Goal: Task Accomplishment & Management: Use online tool/utility

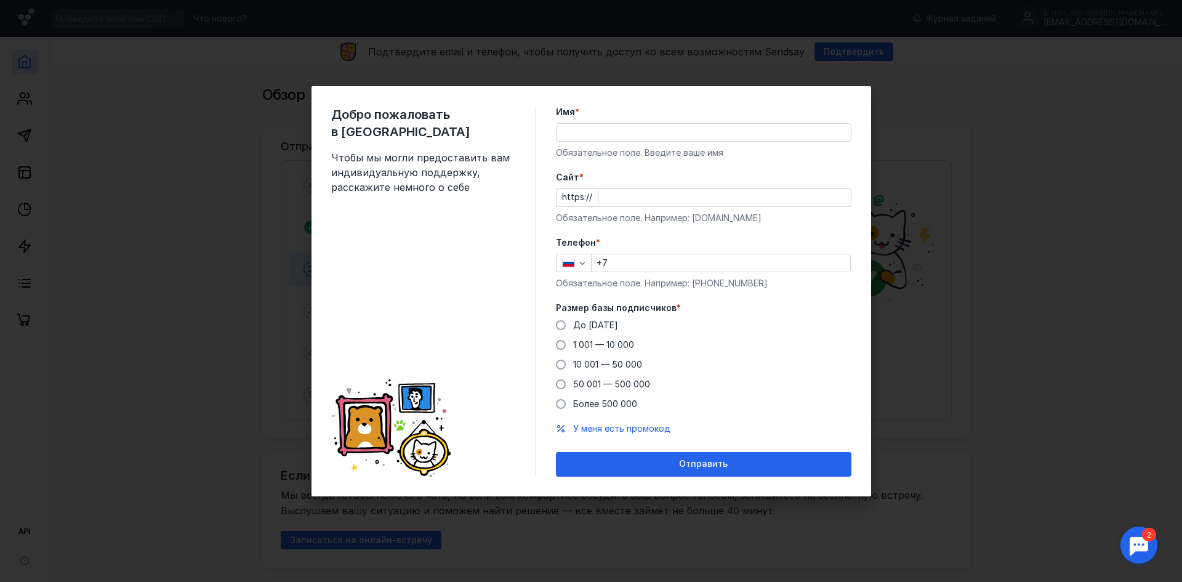
click at [636, 131] on input "Имя *" at bounding box center [704, 132] width 294 height 17
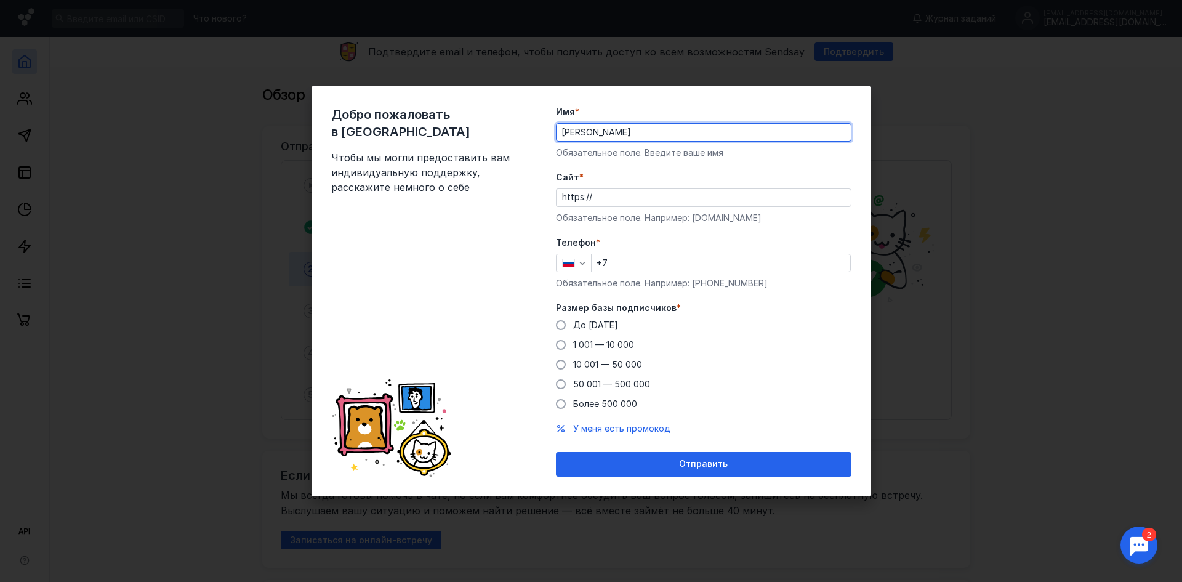
type input "[PERSON_NAME]"
click at [679, 184] on div "Cайт * https:// Обязательное поле. Например: [DOMAIN_NAME]" at bounding box center [704, 197] width 296 height 53
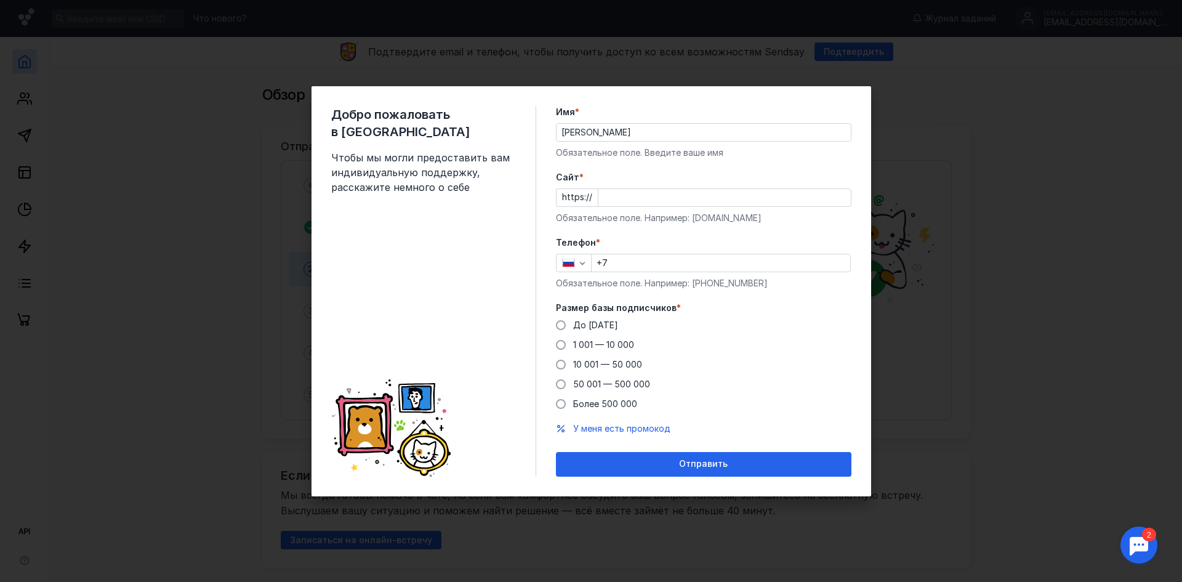
click at [682, 192] on input "Cайт *" at bounding box center [725, 197] width 252 height 17
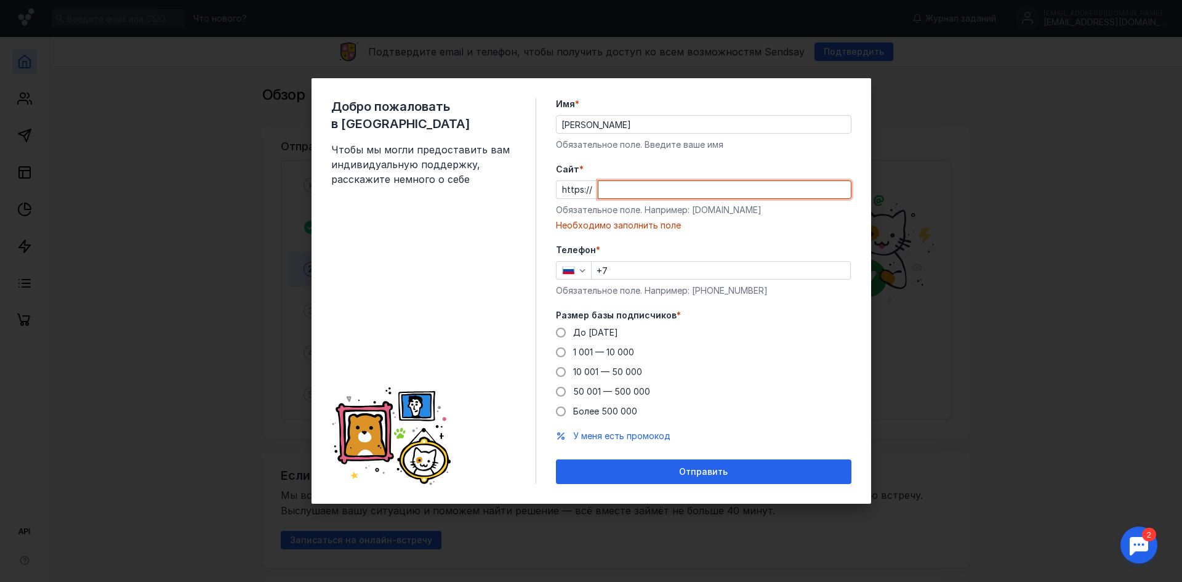
click at [628, 193] on input "Cайт *" at bounding box center [725, 189] width 252 height 17
paste input "[DOMAIN_NAME][URL]"
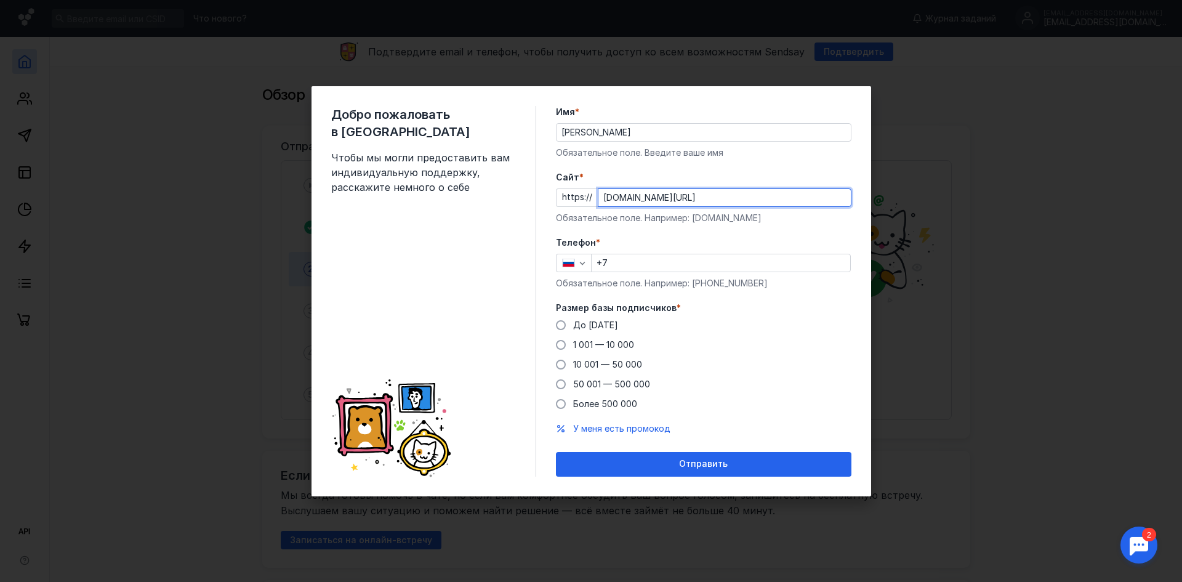
type input "[DOMAIN_NAME][URL]"
click at [641, 264] on input "+7" at bounding box center [721, 262] width 259 height 17
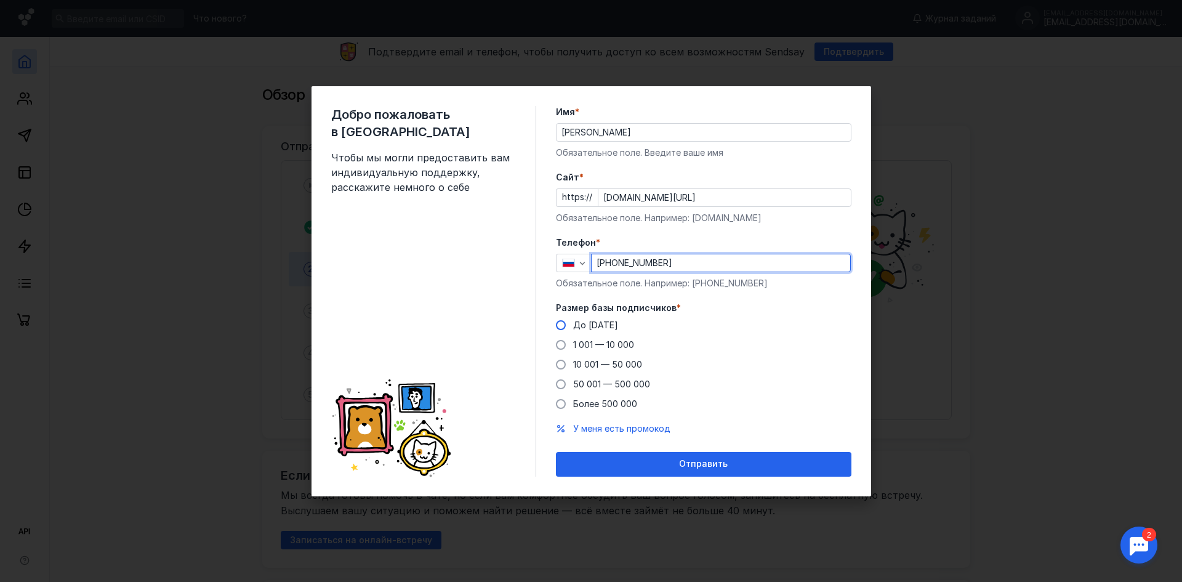
type input "[PHONE_NUMBER]"
click at [586, 325] on span "До [DATE]" at bounding box center [595, 325] width 45 height 10
click at [0, 0] on input "До [DATE]" at bounding box center [0, 0] width 0 height 0
click at [635, 429] on span "У меня есть промокод" at bounding box center [621, 428] width 97 height 10
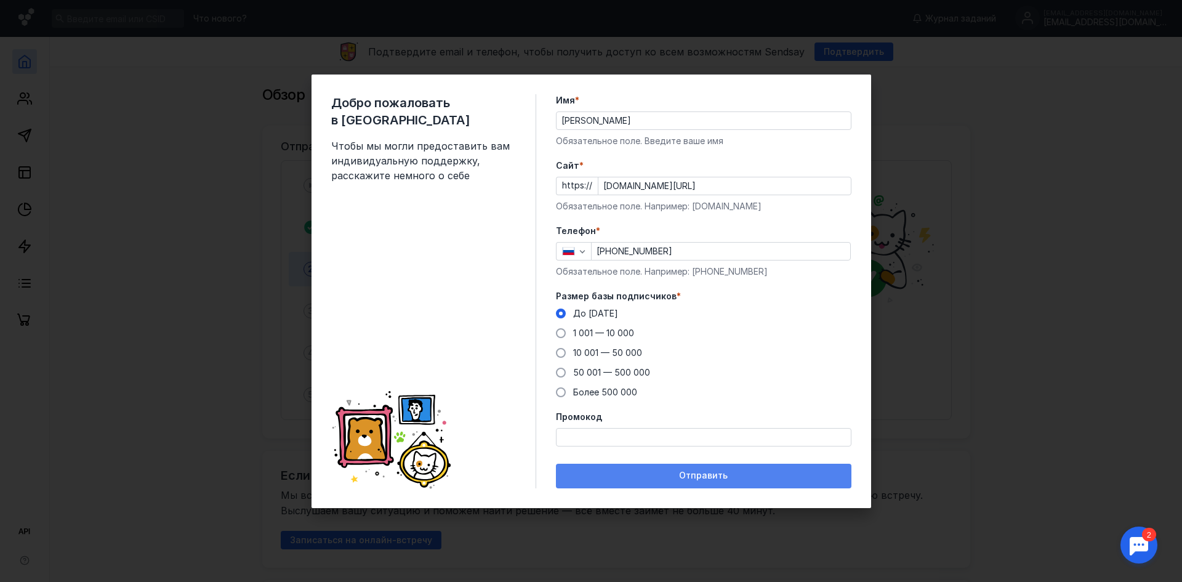
click at [664, 475] on div "Отправить" at bounding box center [703, 476] width 283 height 10
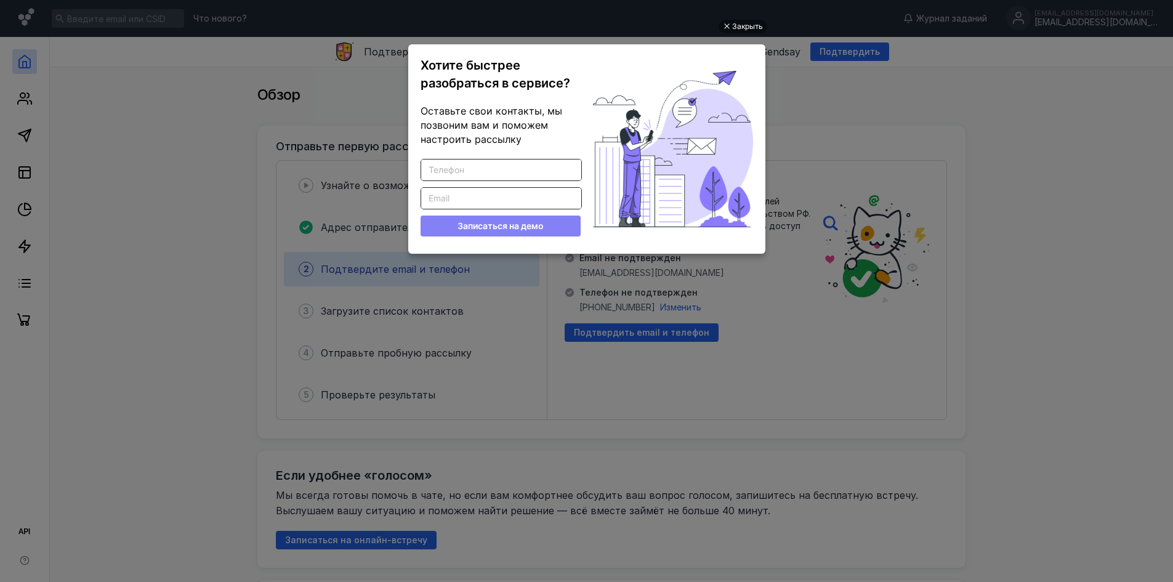
click at [743, 34] on div "Закрыть Хотите быстрее разобраться в сервисе? Оставьте свои контакты, мы позвон…" at bounding box center [587, 276] width 370 height 551
click at [738, 28] on div "Закрыть" at bounding box center [747, 27] width 31 height 14
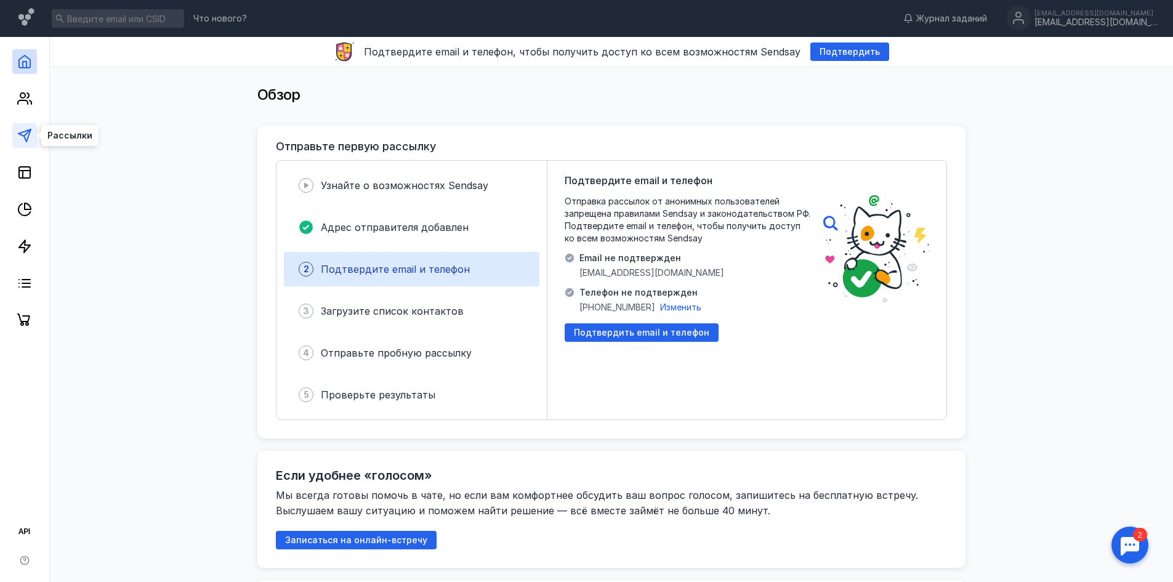
click at [29, 129] on polygon at bounding box center [24, 135] width 12 height 12
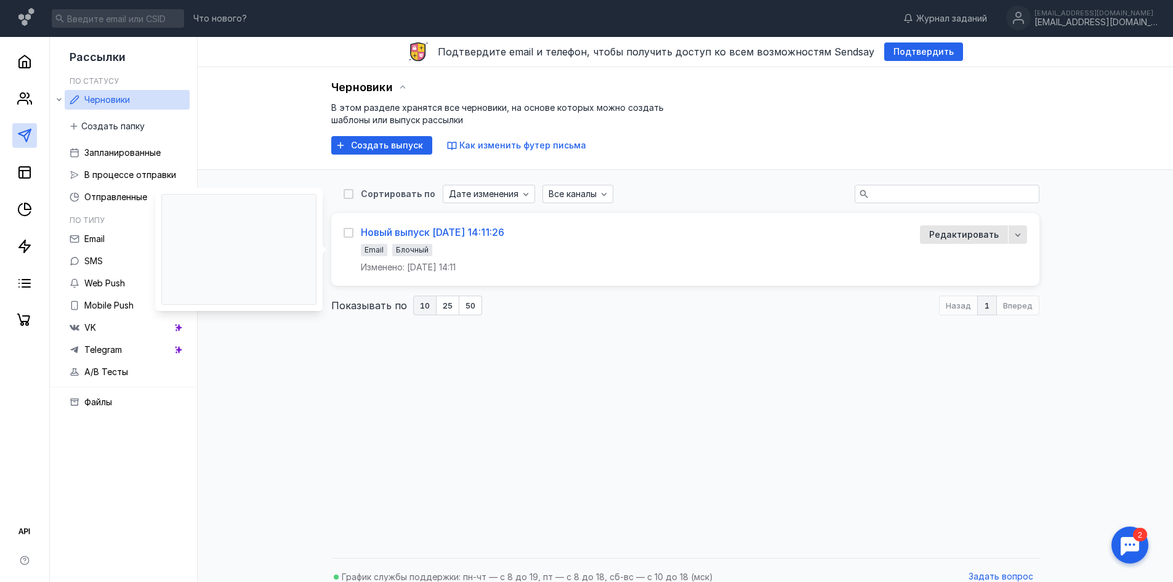
click at [466, 236] on div "Новый выпуск [DATE] 14:11:26" at bounding box center [432, 232] width 143 height 12
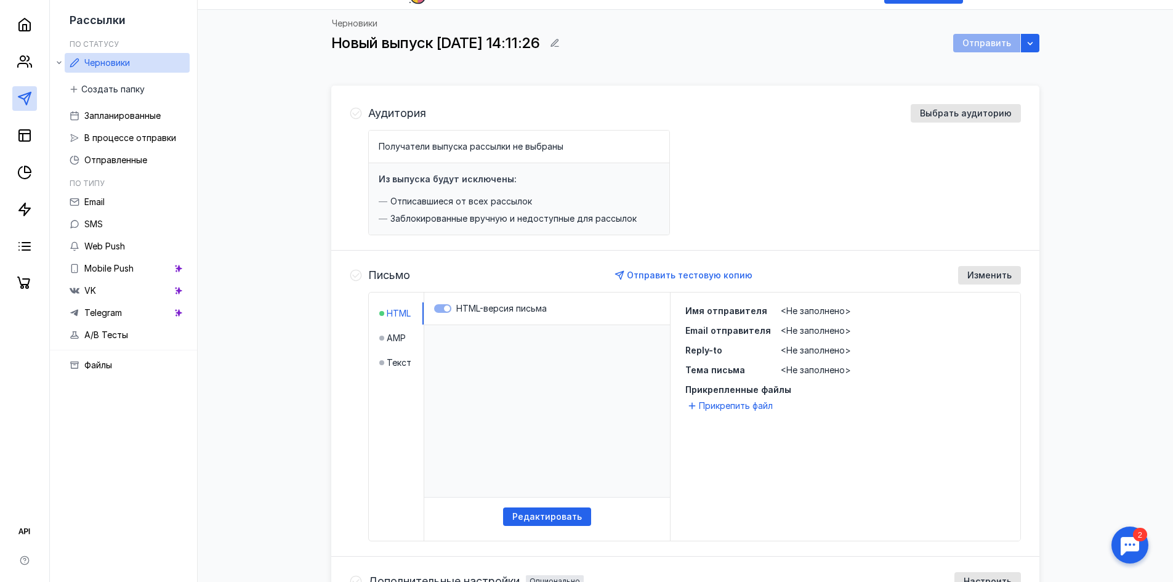
scroll to position [230, 0]
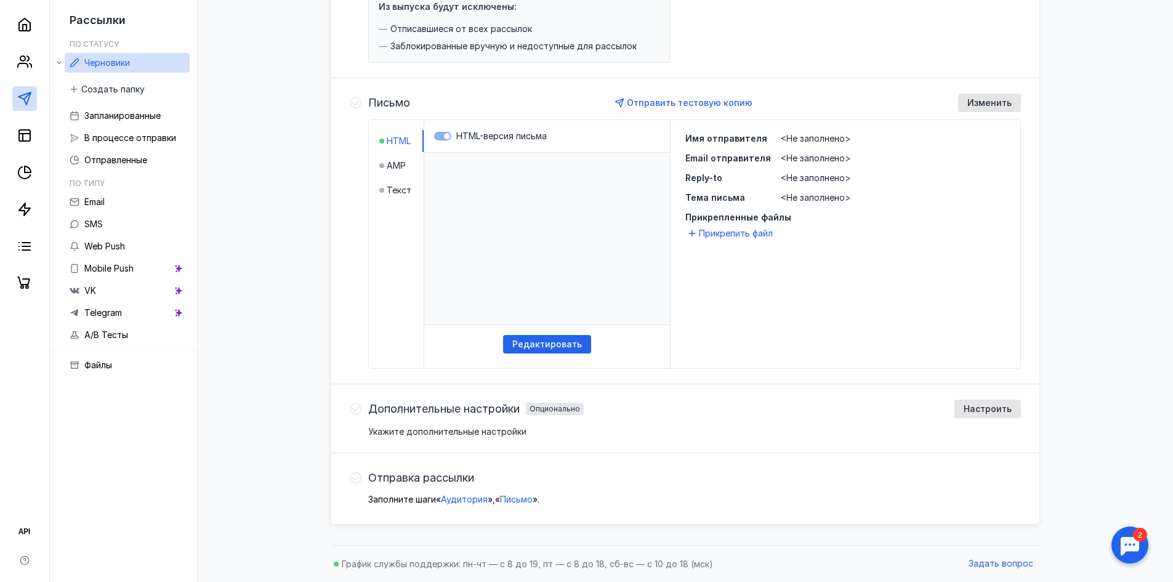
click at [1002, 98] on span "Изменить" at bounding box center [989, 103] width 44 height 10
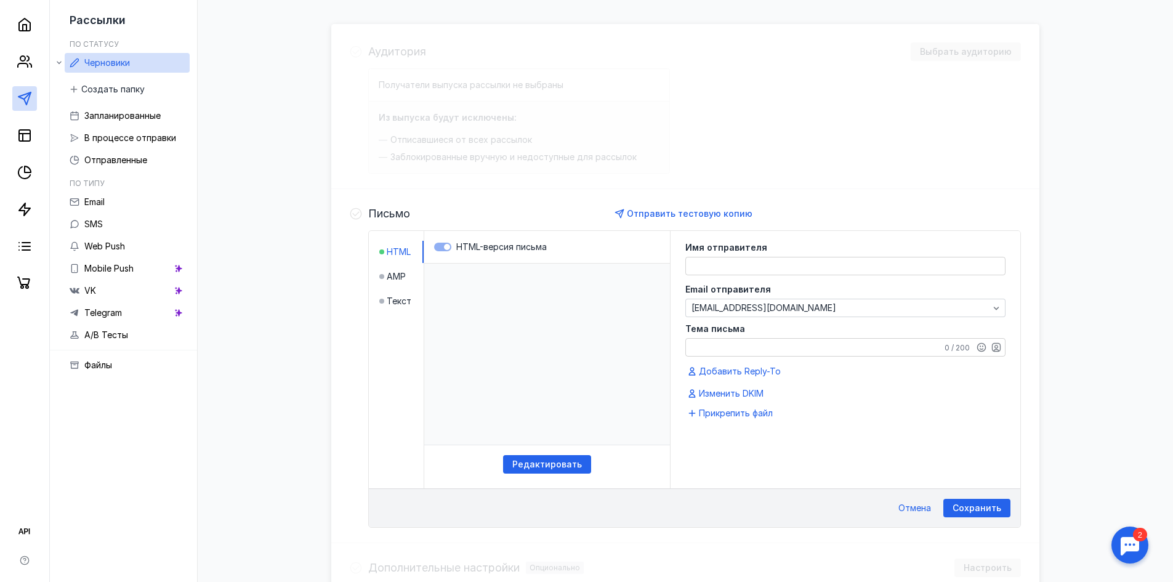
scroll to position [123, 0]
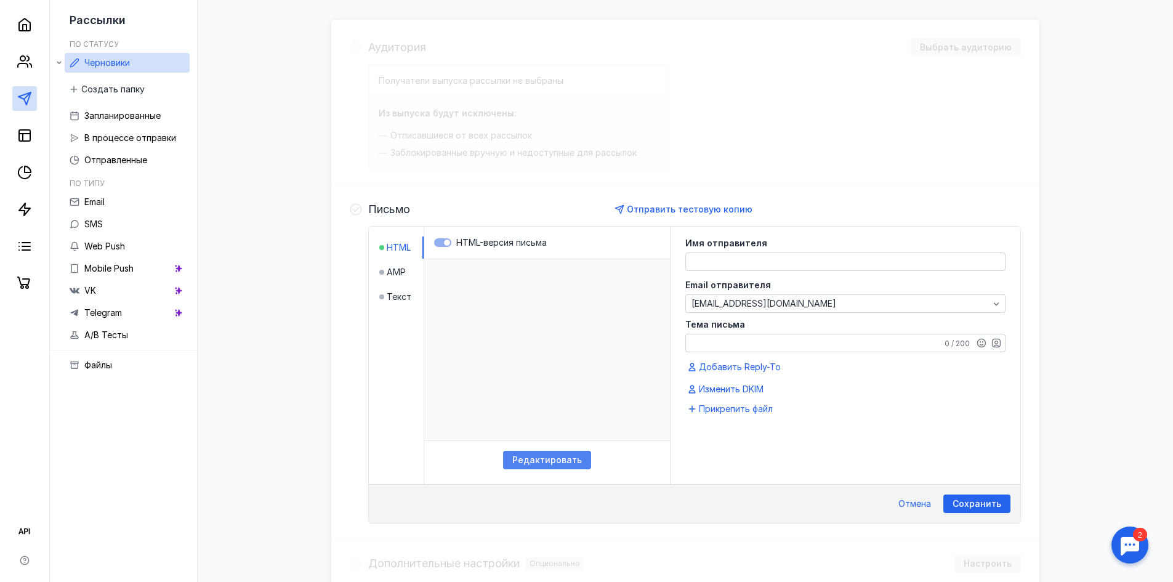
click at [556, 462] on span "Редактировать" at bounding box center [547, 460] width 70 height 10
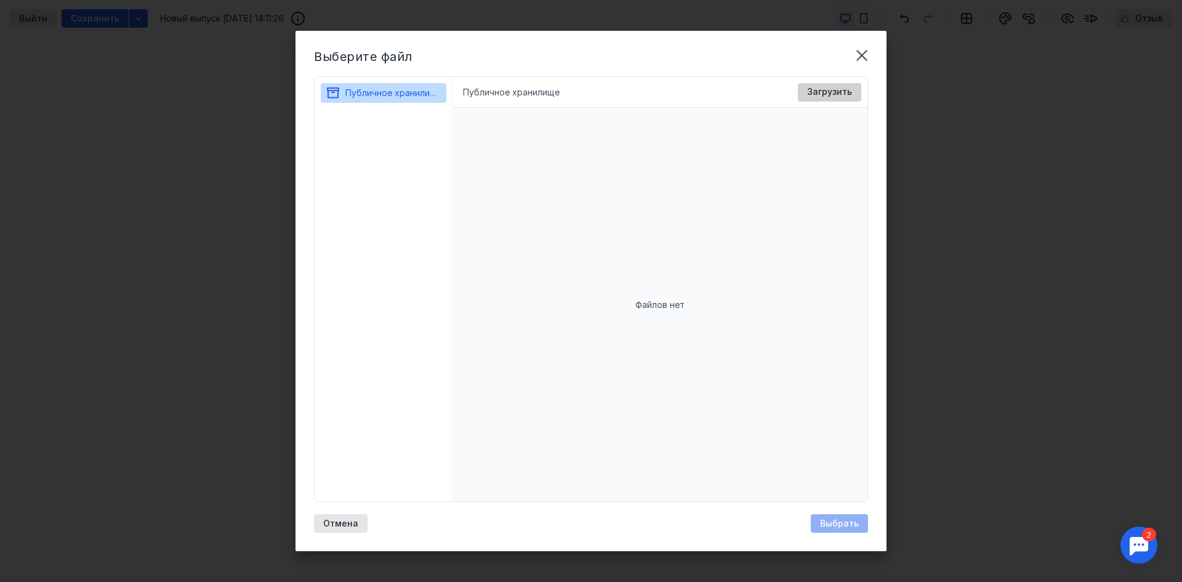
click at [833, 90] on span "Загрузить" at bounding box center [829, 92] width 45 height 10
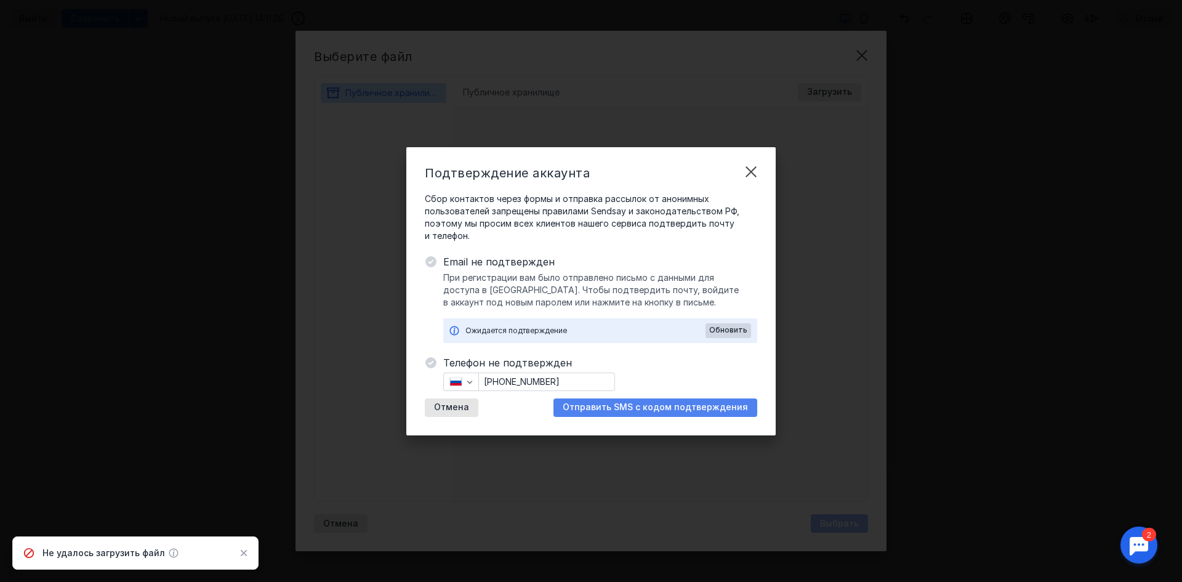
click at [585, 398] on div "Отправить SMS с кодом подтверждения" at bounding box center [656, 407] width 204 height 18
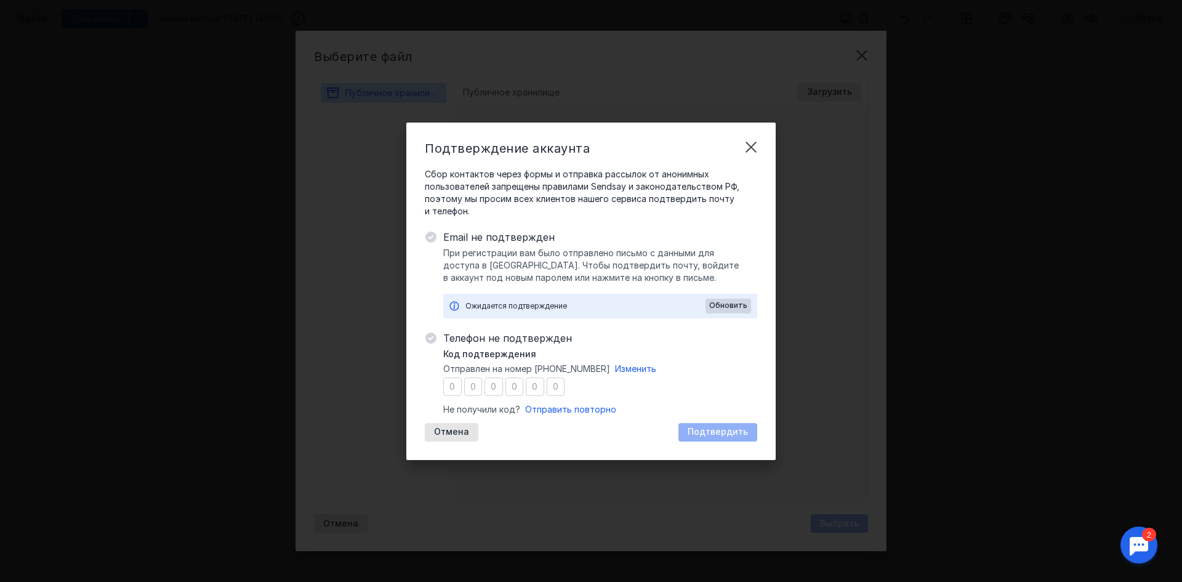
type input "9"
type input "2"
type input "3"
type input "6"
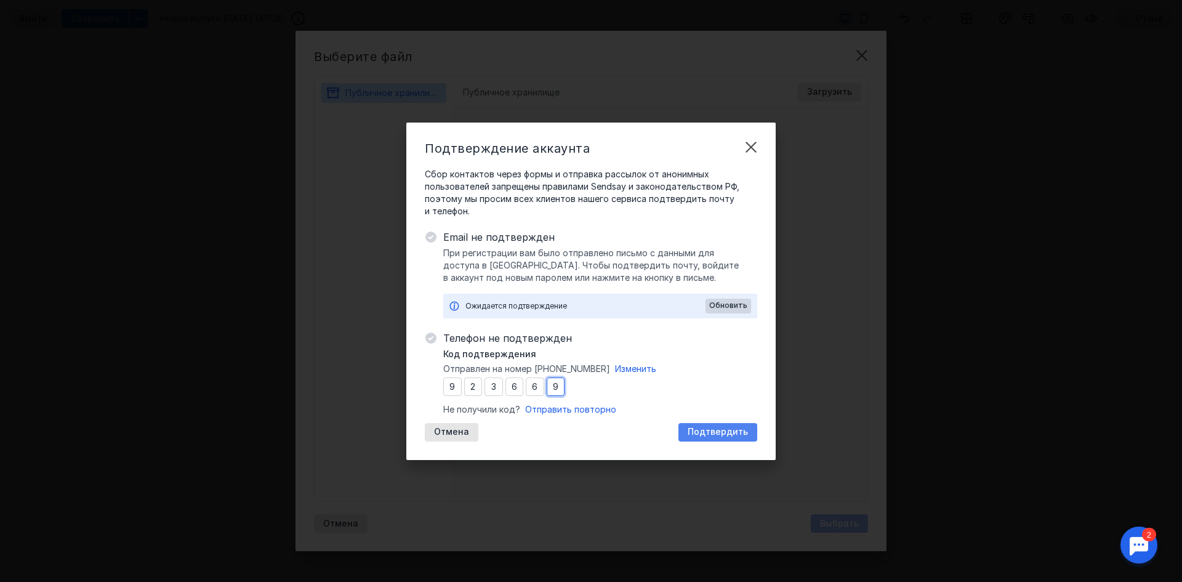
type input "9"
click at [689, 437] on div "Подтвердить" at bounding box center [718, 432] width 73 height 10
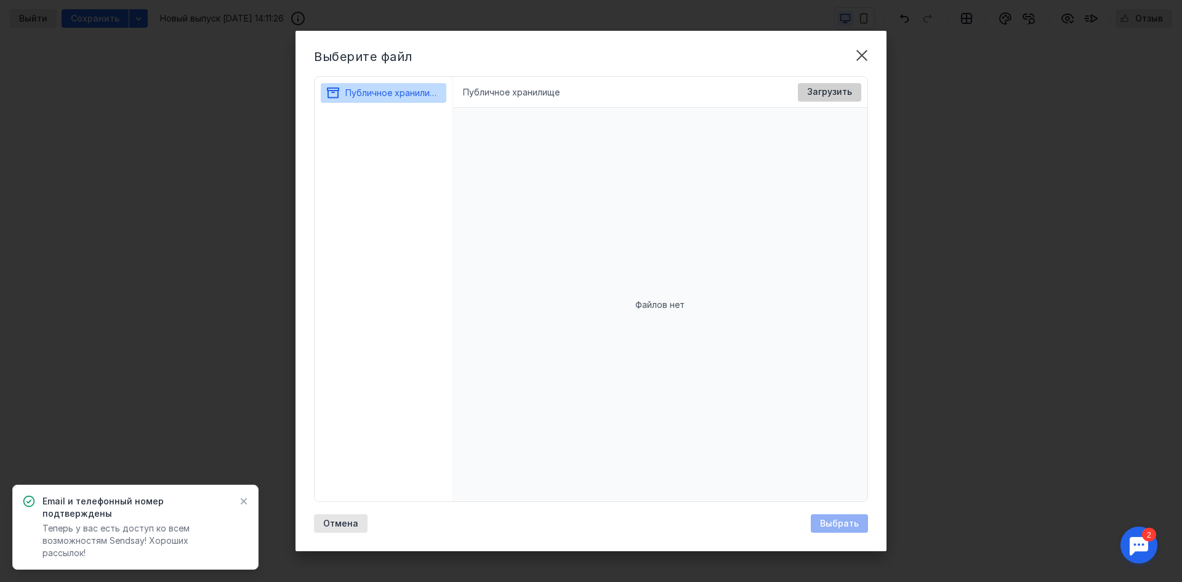
click at [818, 93] on span "Загрузить" at bounding box center [829, 92] width 45 height 10
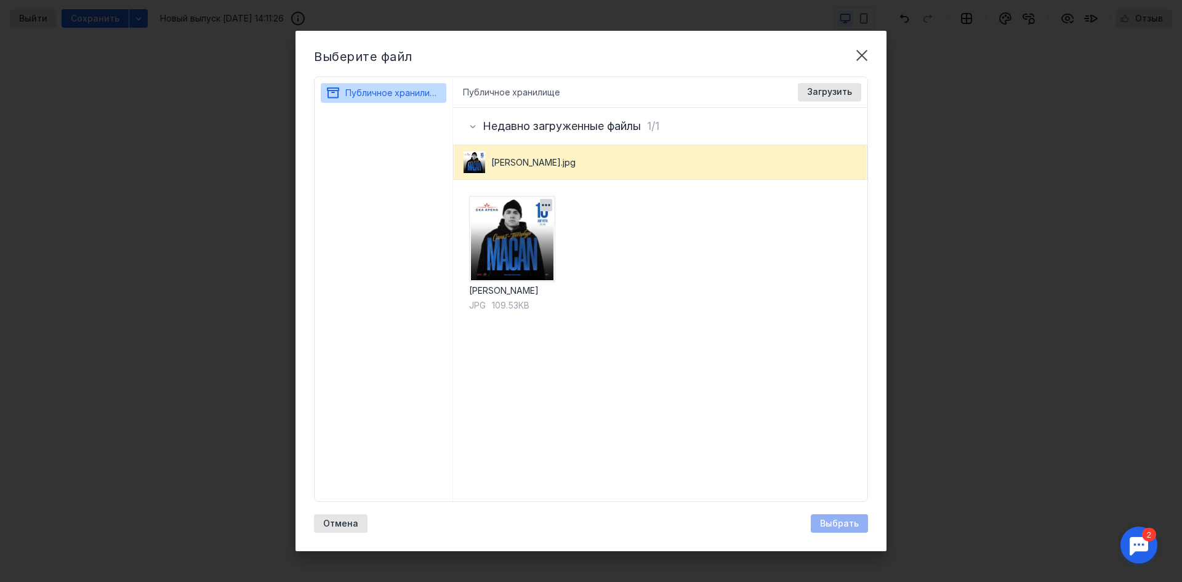
click at [523, 230] on img at bounding box center [512, 239] width 86 height 86
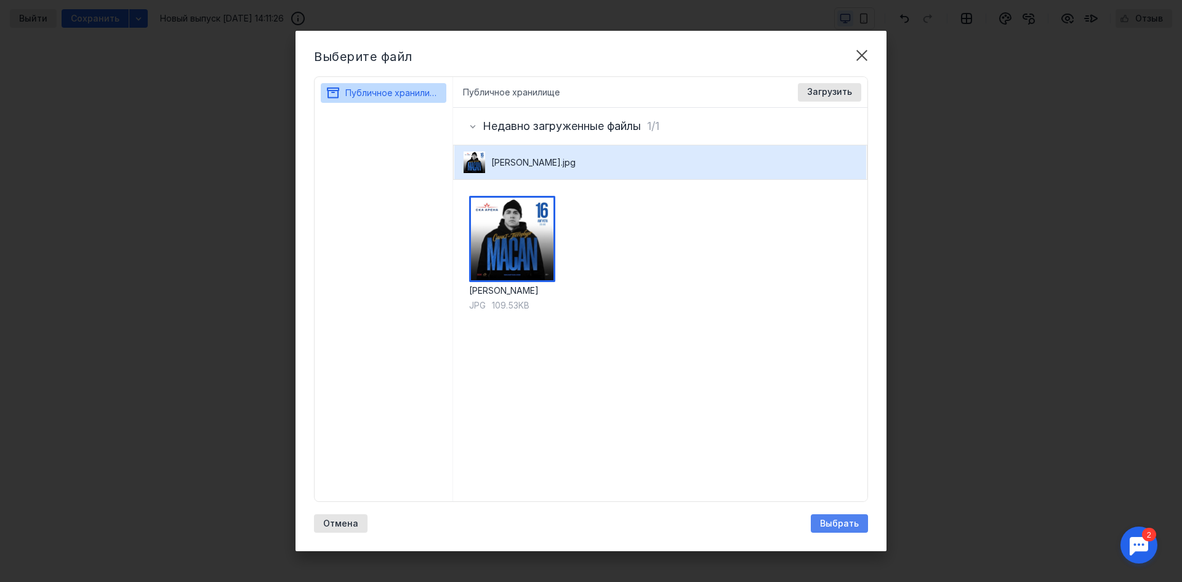
click at [850, 522] on span "Выбрать" at bounding box center [839, 524] width 39 height 10
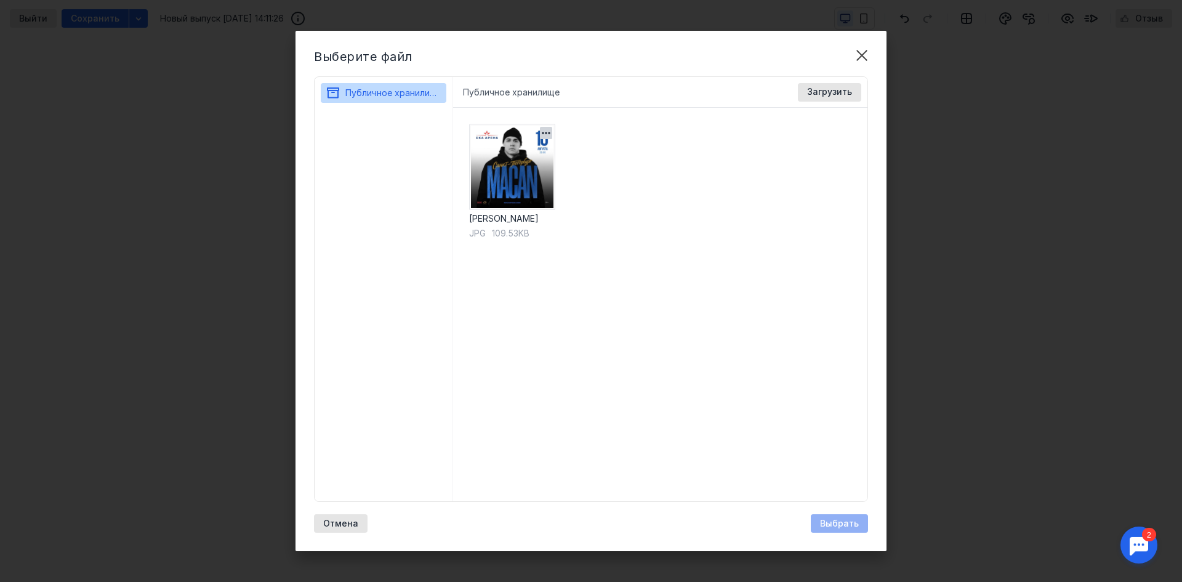
click at [489, 161] on img at bounding box center [512, 167] width 86 height 86
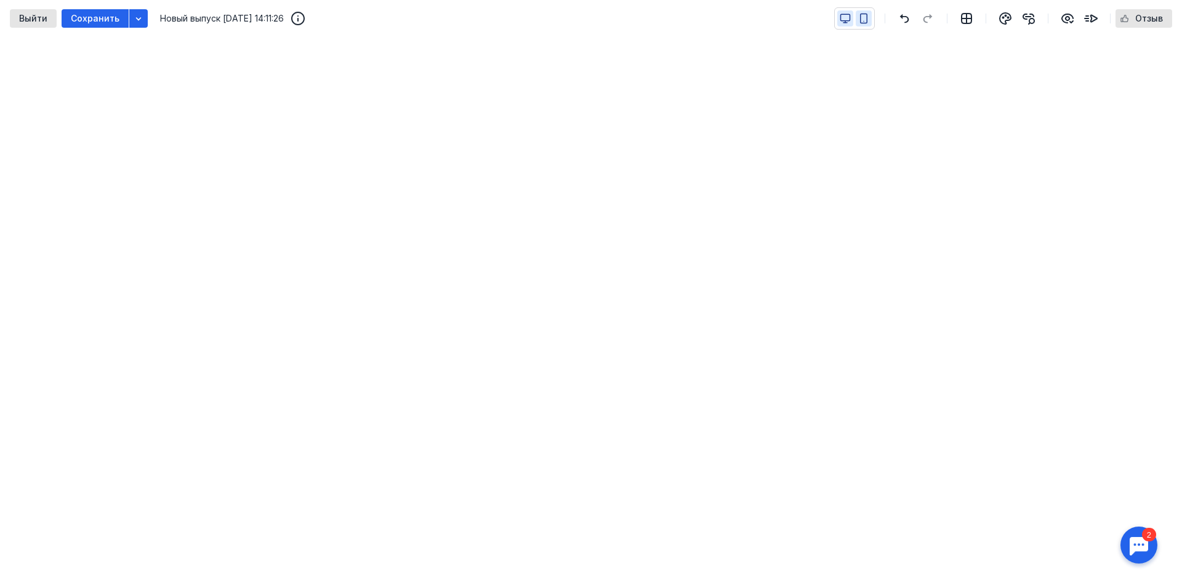
click at [864, 16] on icon "button" at bounding box center [863, 18] width 11 height 11
click at [846, 17] on icon "button" at bounding box center [845, 18] width 11 height 11
click at [89, 22] on span "Сохранить" at bounding box center [95, 19] width 49 height 10
click at [51, 22] on div "Выйти" at bounding box center [33, 19] width 41 height 10
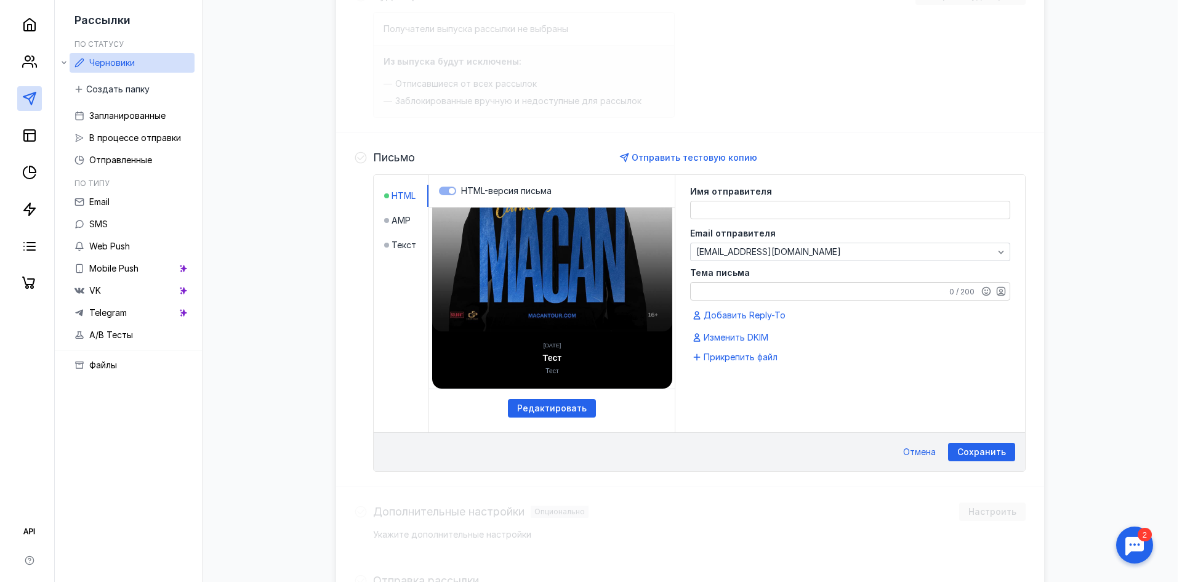
scroll to position [185, 0]
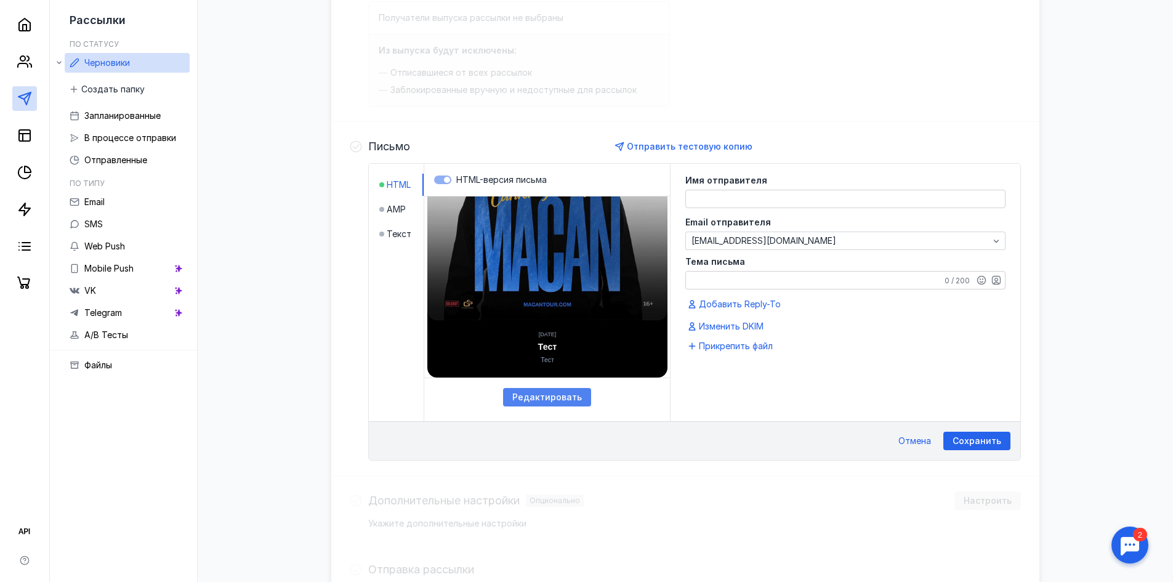
click at [545, 394] on span "Редактировать" at bounding box center [547, 397] width 70 height 10
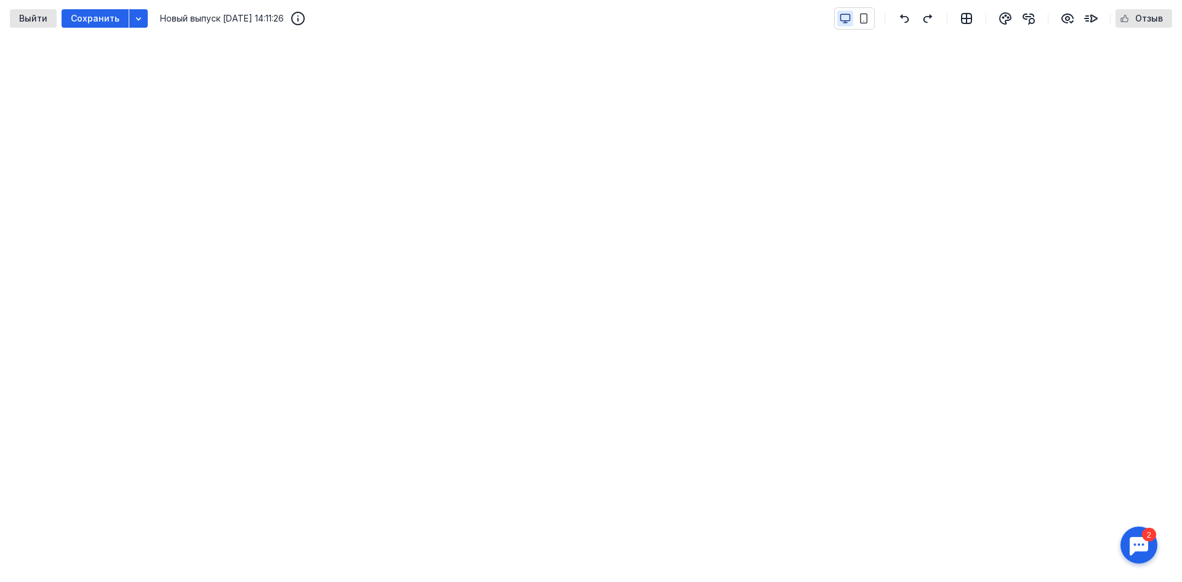
click at [862, 9] on div at bounding box center [854, 18] width 41 height 22
click at [864, 22] on icon "button" at bounding box center [863, 18] width 11 height 11
click at [850, 25] on button "button" at bounding box center [846, 18] width 16 height 16
click at [107, 17] on span "Сохранить" at bounding box center [95, 19] width 49 height 10
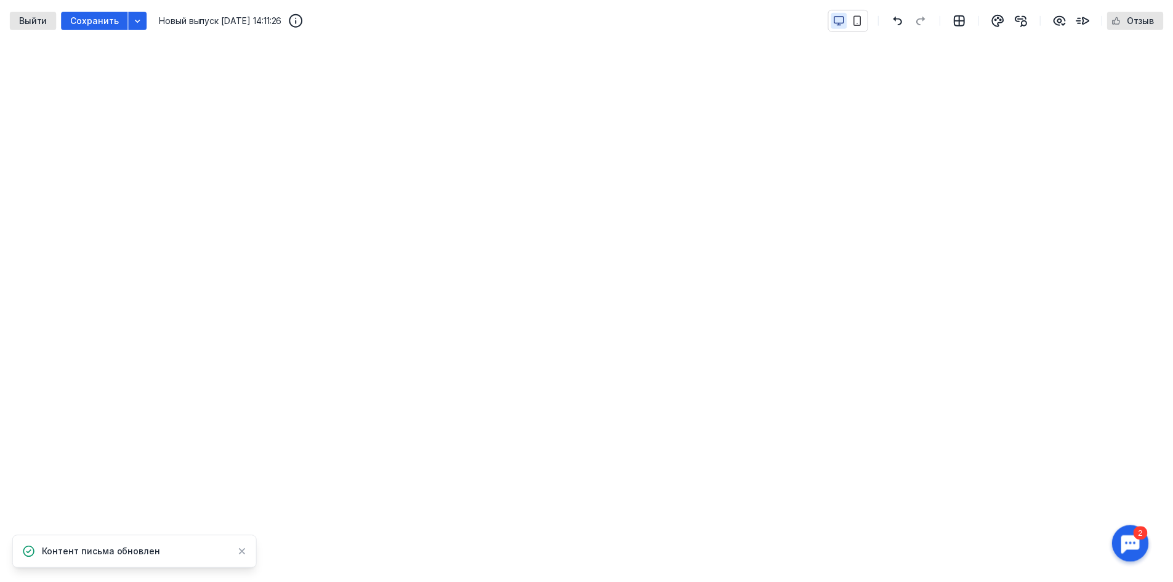
scroll to position [116, 0]
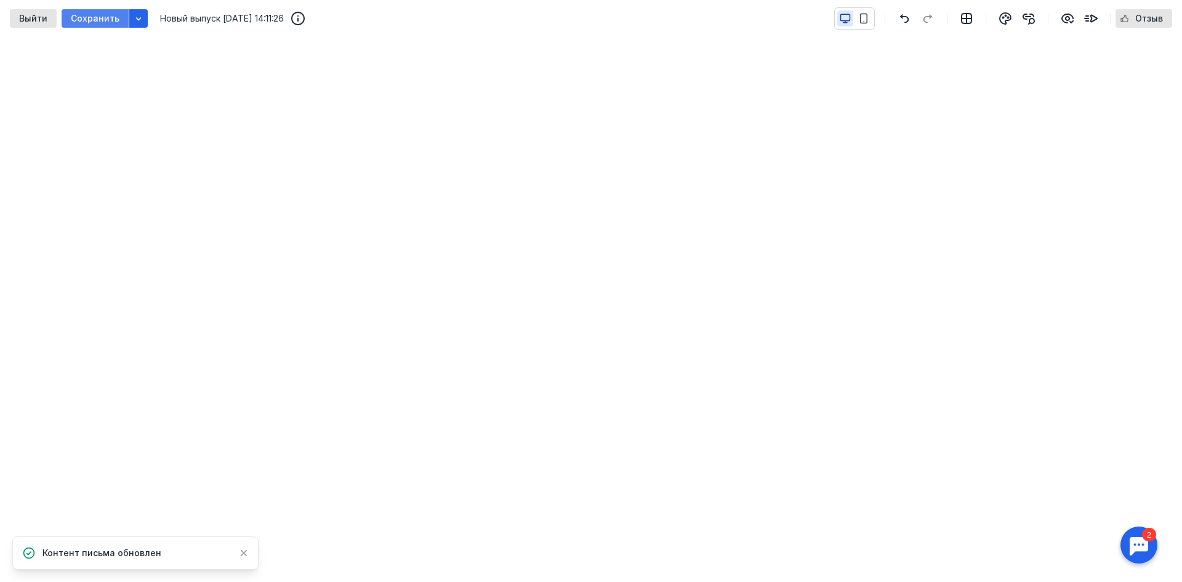
click at [99, 23] on span "Сохранить" at bounding box center [95, 19] width 49 height 10
click at [40, 15] on span "Выйти" at bounding box center [33, 19] width 28 height 10
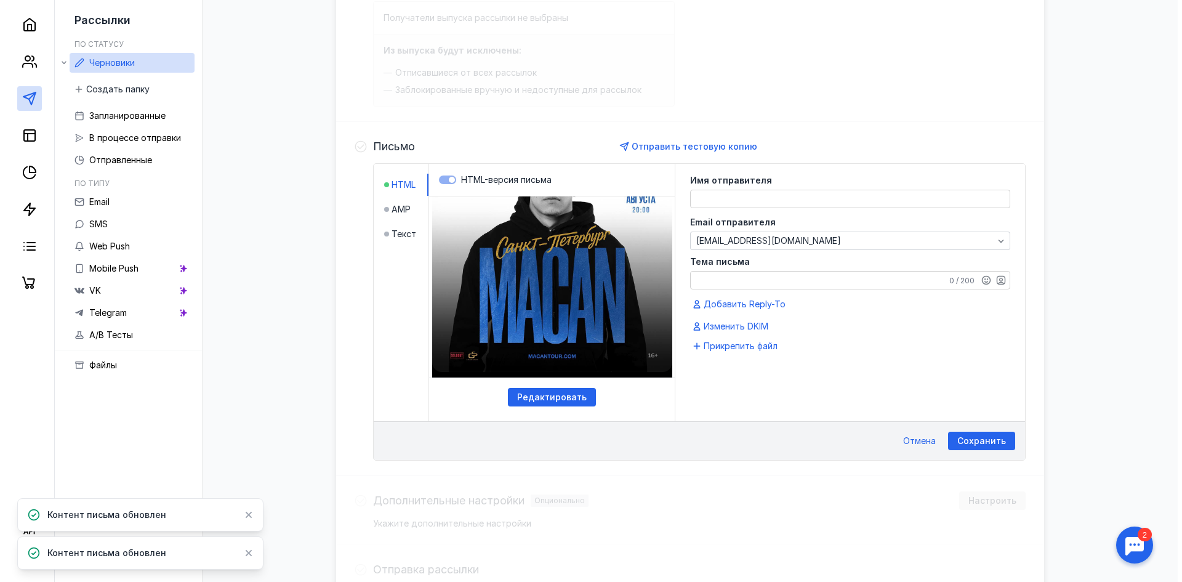
scroll to position [136, 0]
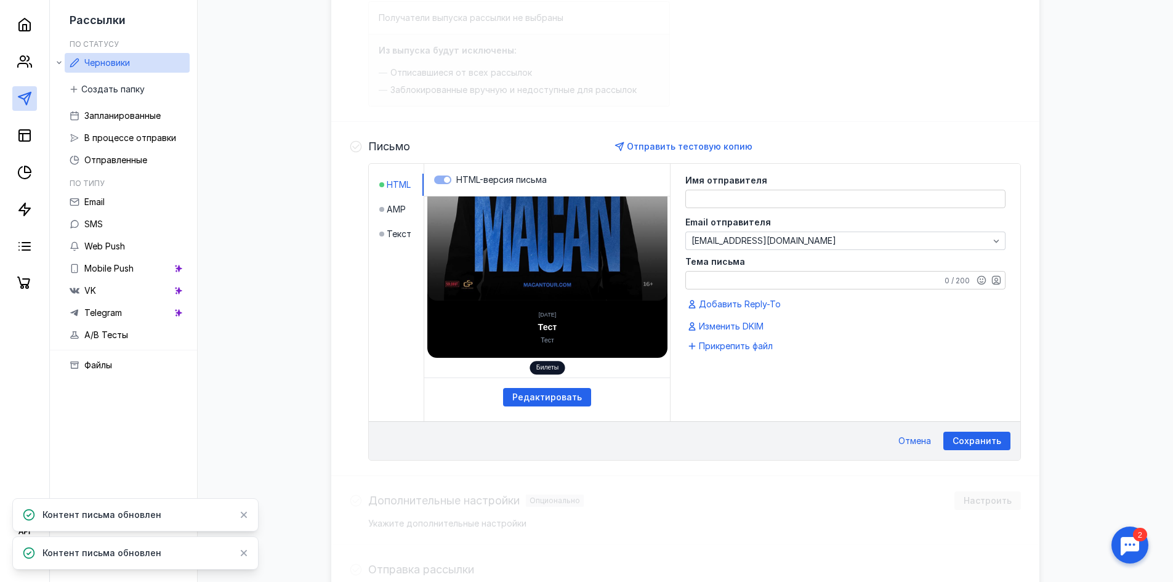
click at [494, 61] on html "[DATE] Тест Тест Билеты" at bounding box center [547, 60] width 264 height 1
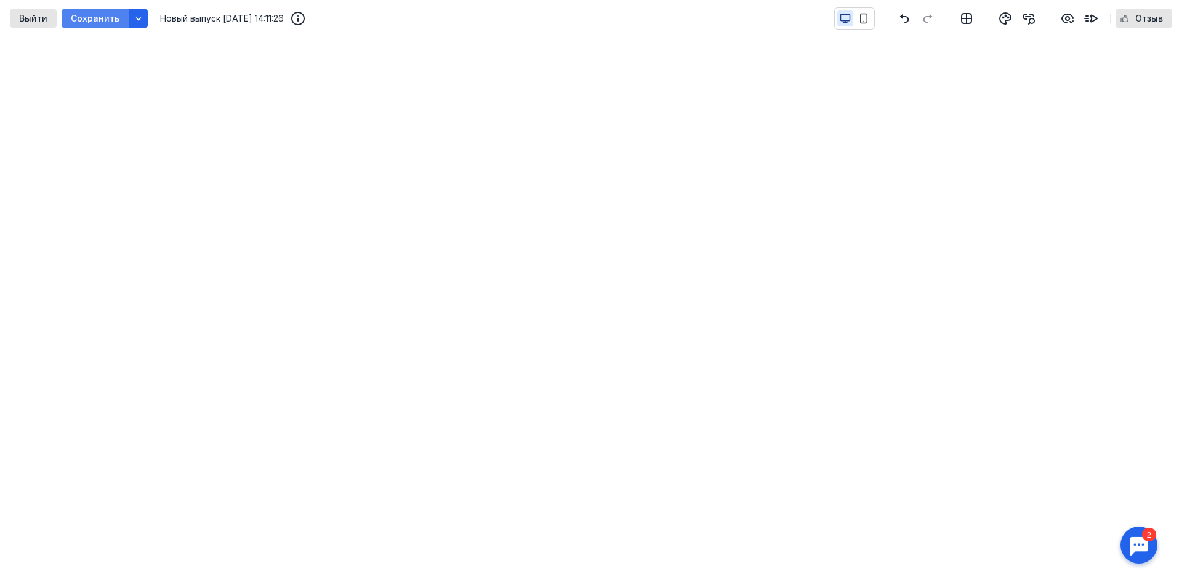
click at [74, 19] on span "Сохранить" at bounding box center [95, 19] width 49 height 10
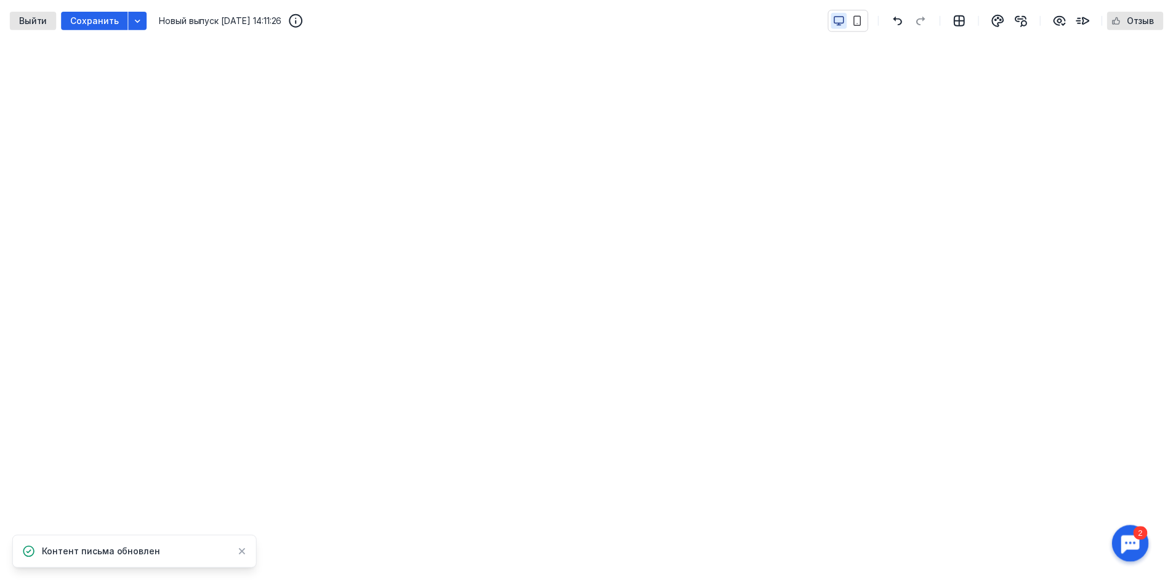
scroll to position [136, 0]
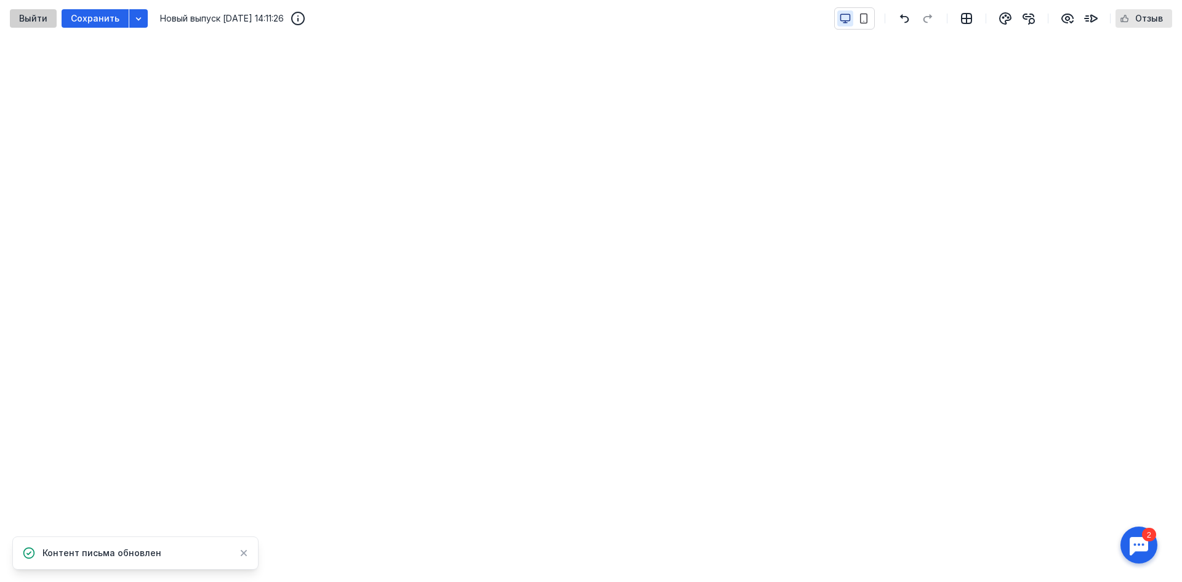
click at [32, 20] on span "Выйти" at bounding box center [33, 19] width 28 height 10
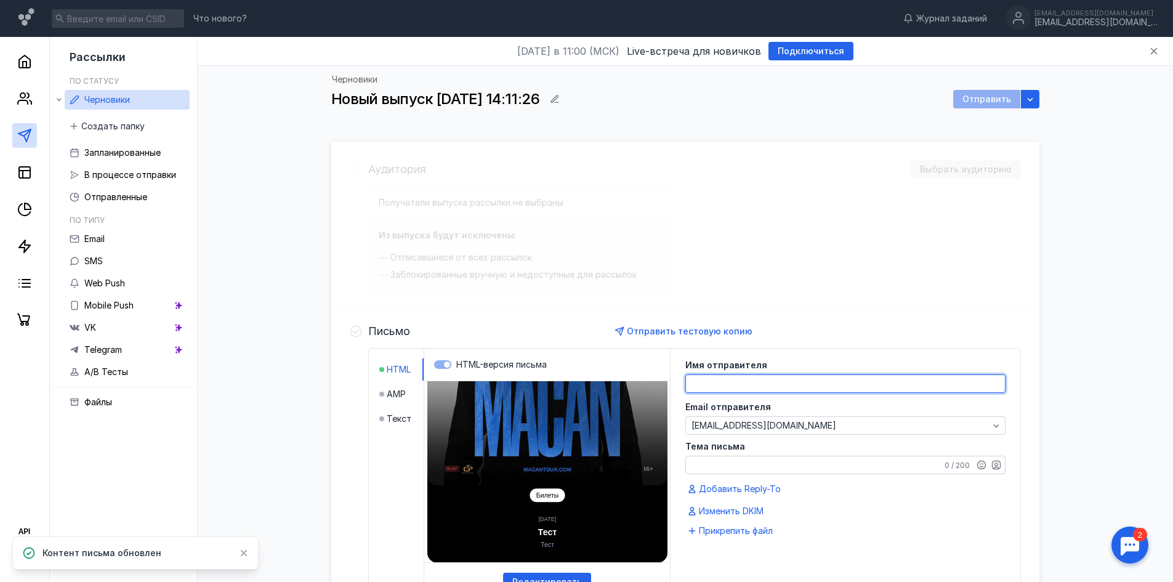
click at [748, 389] on textarea at bounding box center [845, 383] width 319 height 17
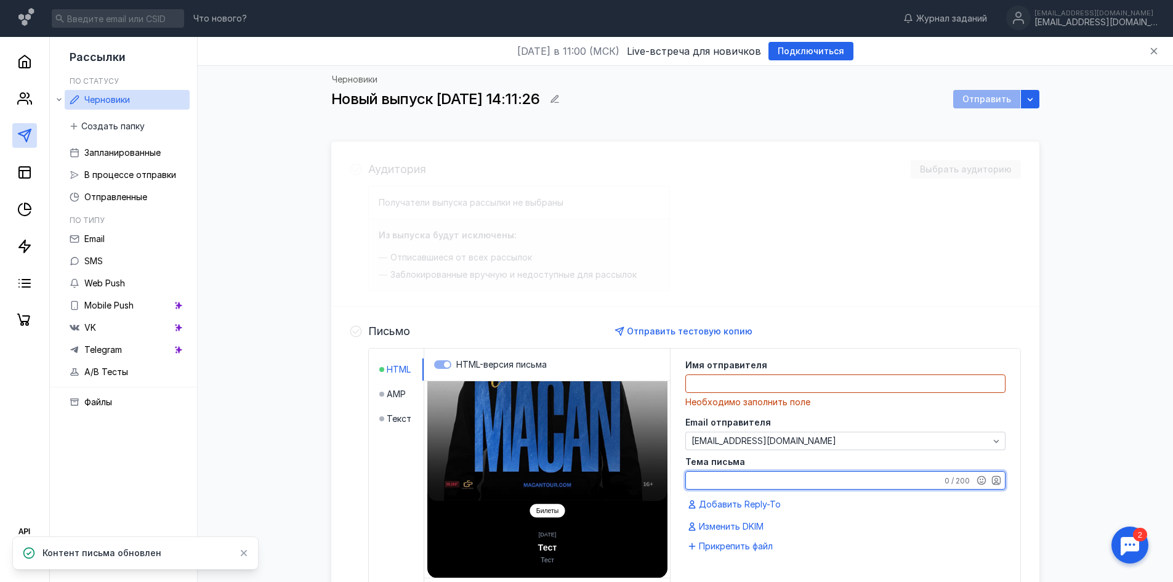
click at [822, 459] on div "Тема письма 0 / 200" at bounding box center [845, 474] width 320 height 32
click at [704, 482] on textarea "MNacan" at bounding box center [845, 480] width 319 height 17
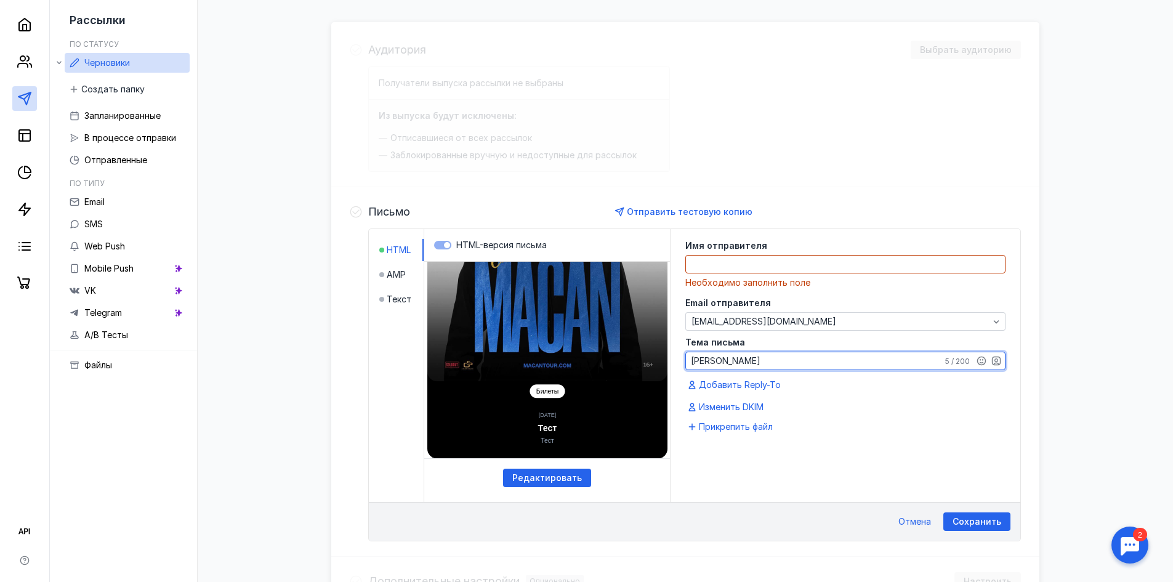
scroll to position [292, 0]
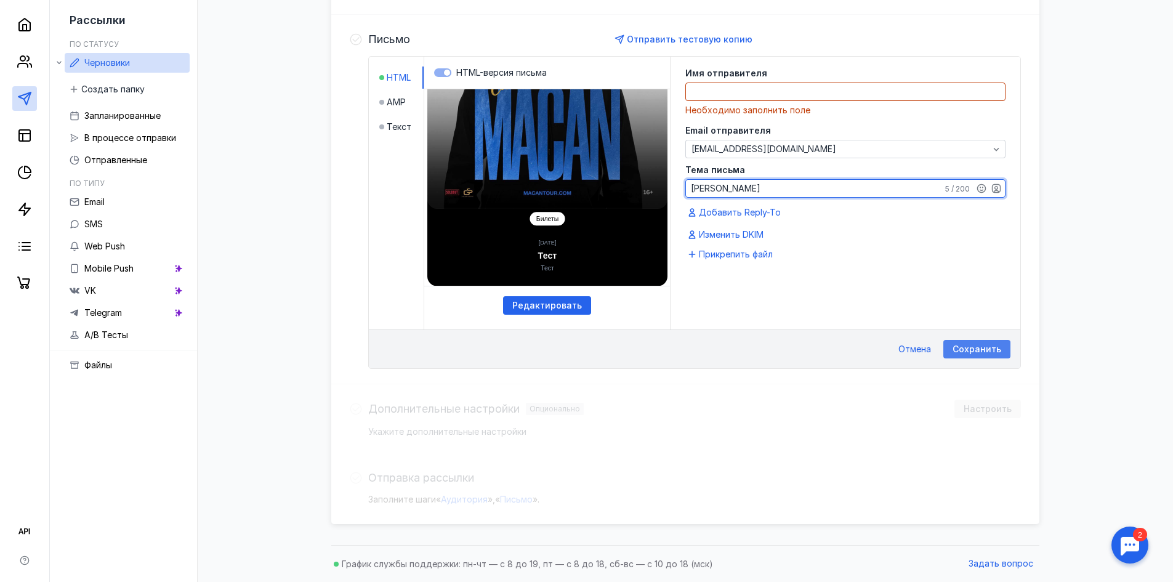
type textarea "[PERSON_NAME]"
click at [991, 350] on span "Сохранить" at bounding box center [977, 349] width 49 height 10
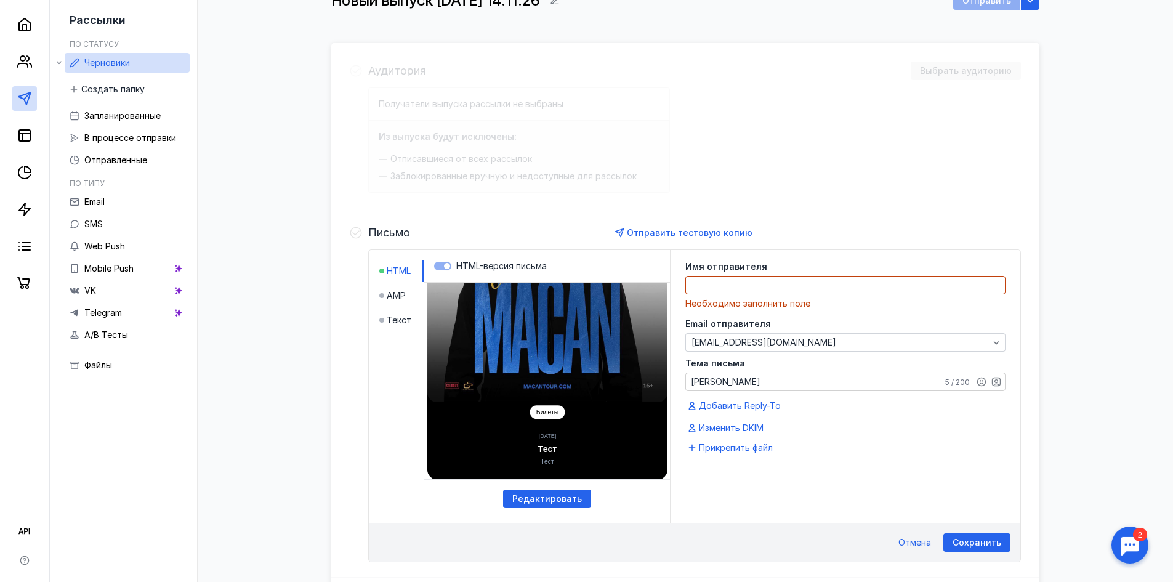
scroll to position [0, 0]
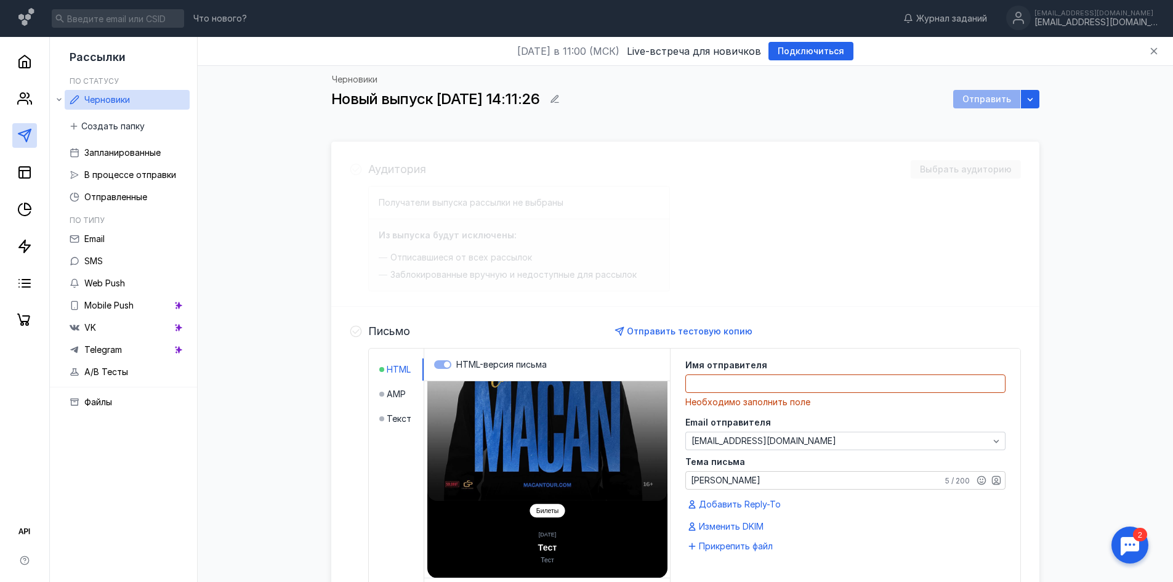
click at [869, 375] on textarea at bounding box center [845, 383] width 319 height 17
click at [972, 101] on div "Отправить" at bounding box center [986, 99] width 67 height 18
click at [818, 387] on textarea at bounding box center [845, 383] width 319 height 17
type textarea "F"
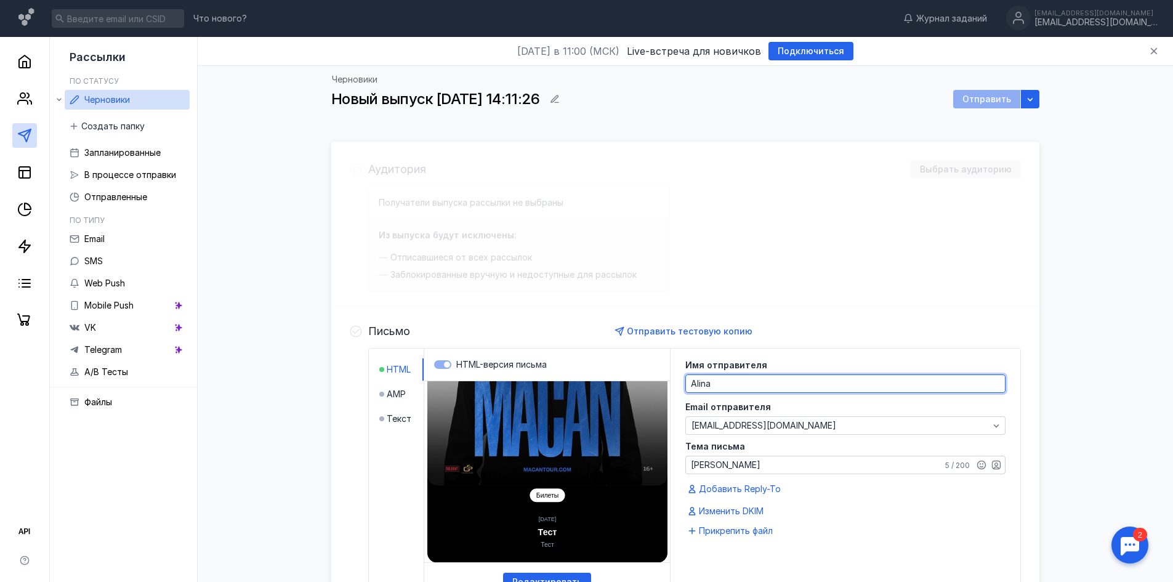
scroll to position [277, 0]
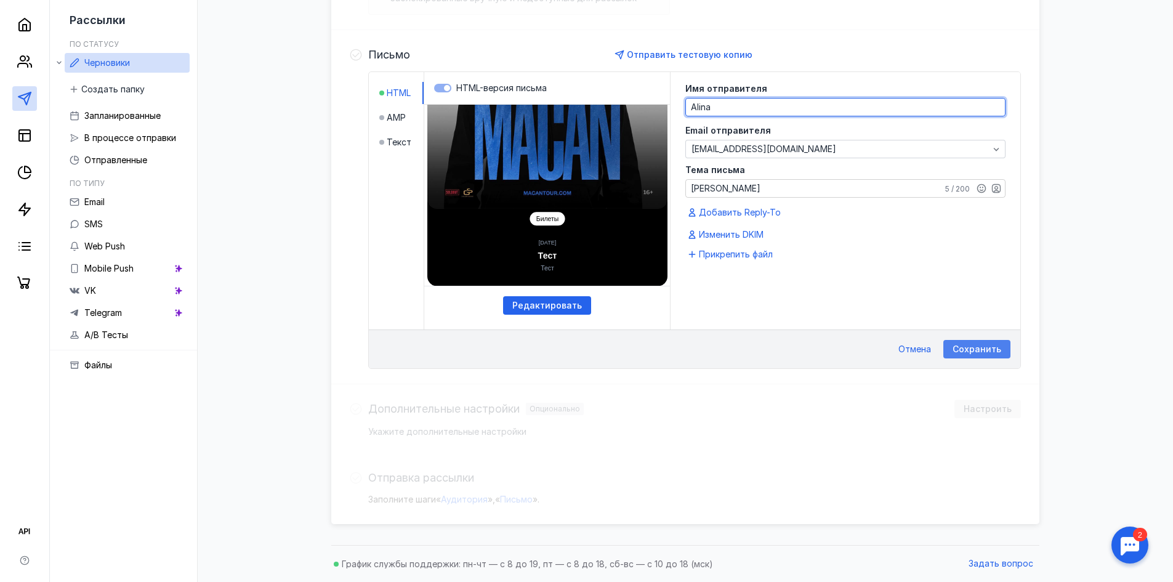
type textarea "Alina"
click at [990, 350] on span "Сохранить" at bounding box center [977, 349] width 49 height 10
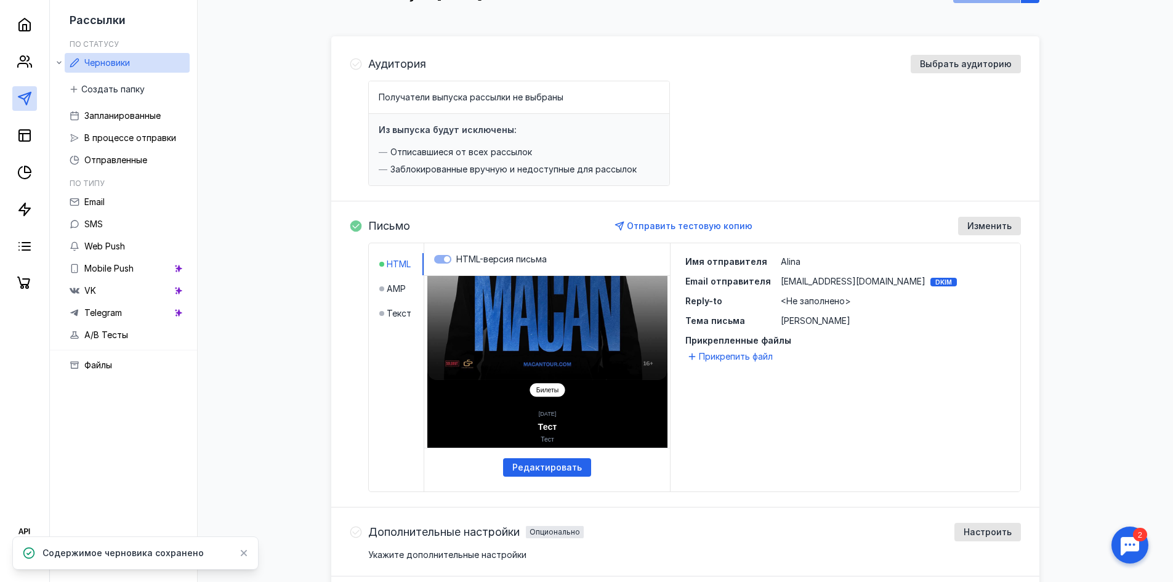
scroll to position [0, 0]
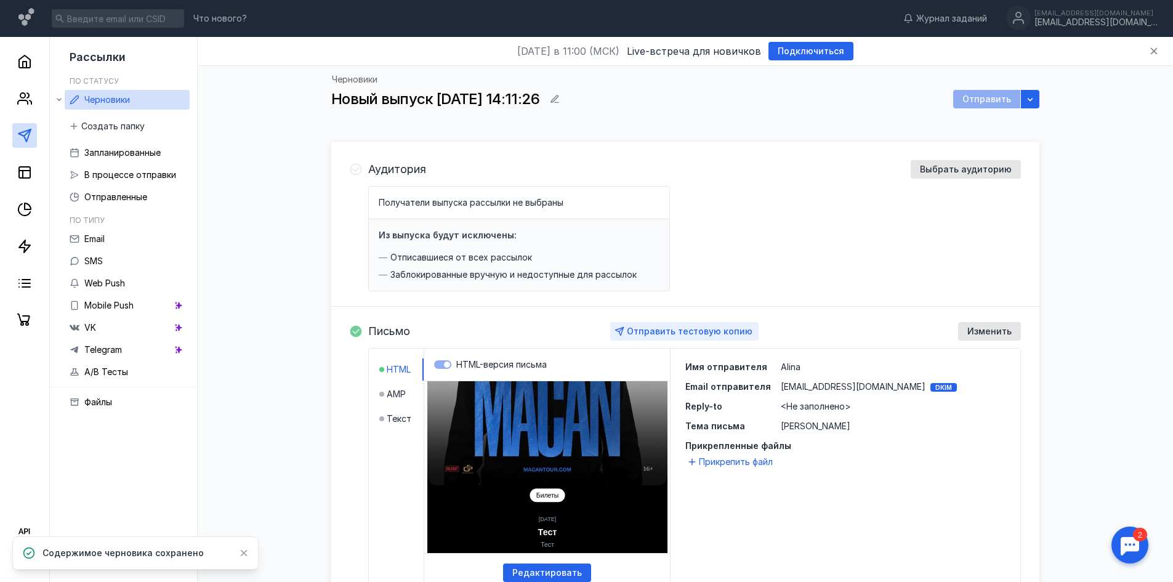
click at [660, 328] on span "Отправить тестовую копию" at bounding box center [690, 331] width 126 height 10
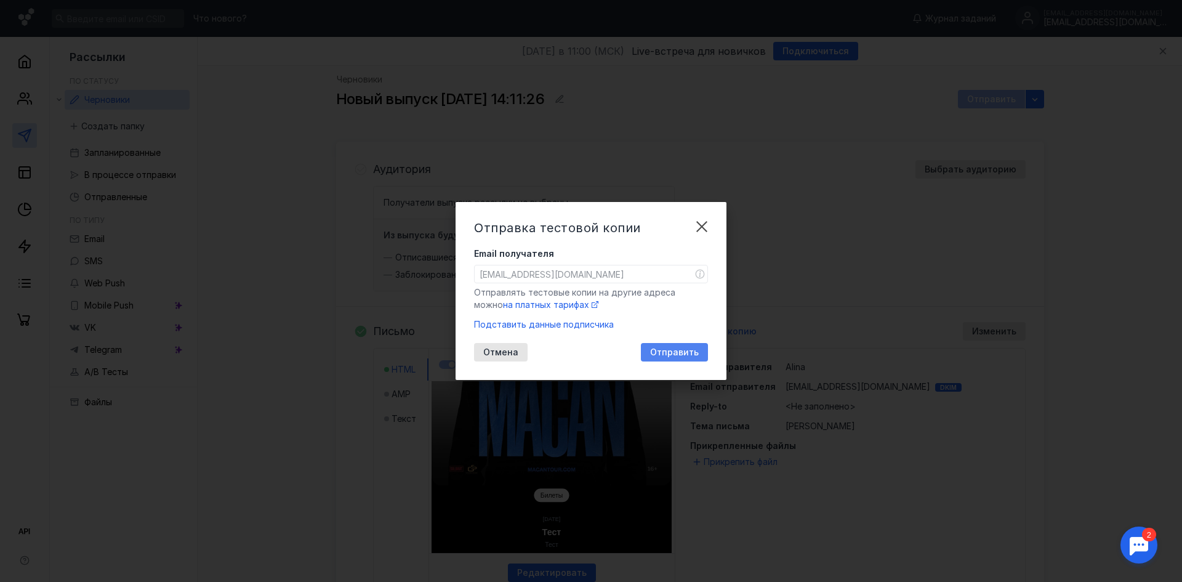
click at [657, 347] on span "Отправить" at bounding box center [674, 352] width 49 height 10
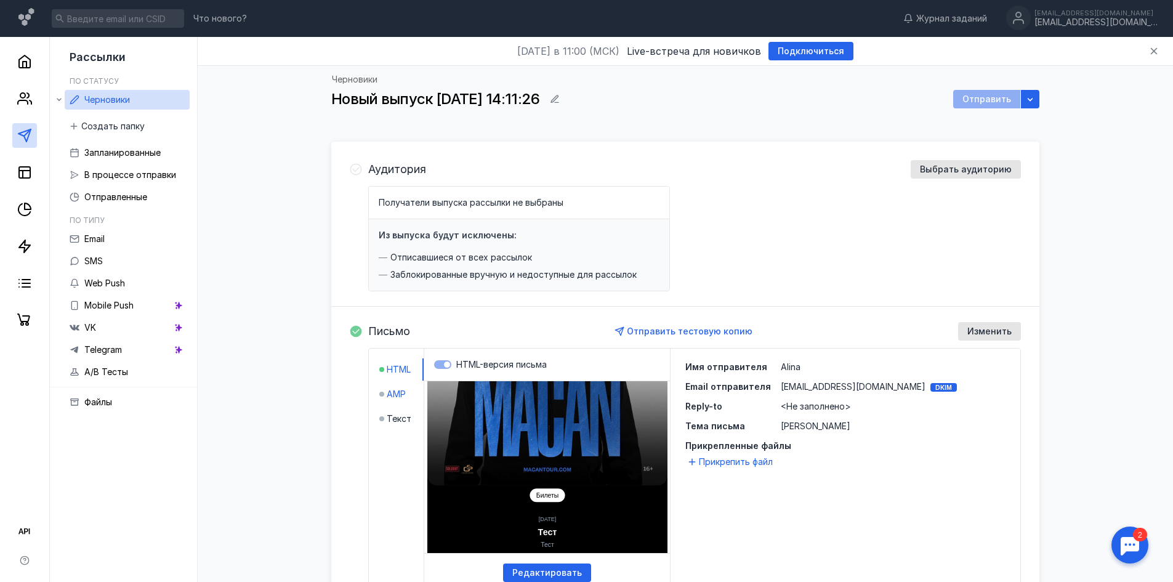
click at [393, 390] on span "AMP" at bounding box center [396, 394] width 19 height 12
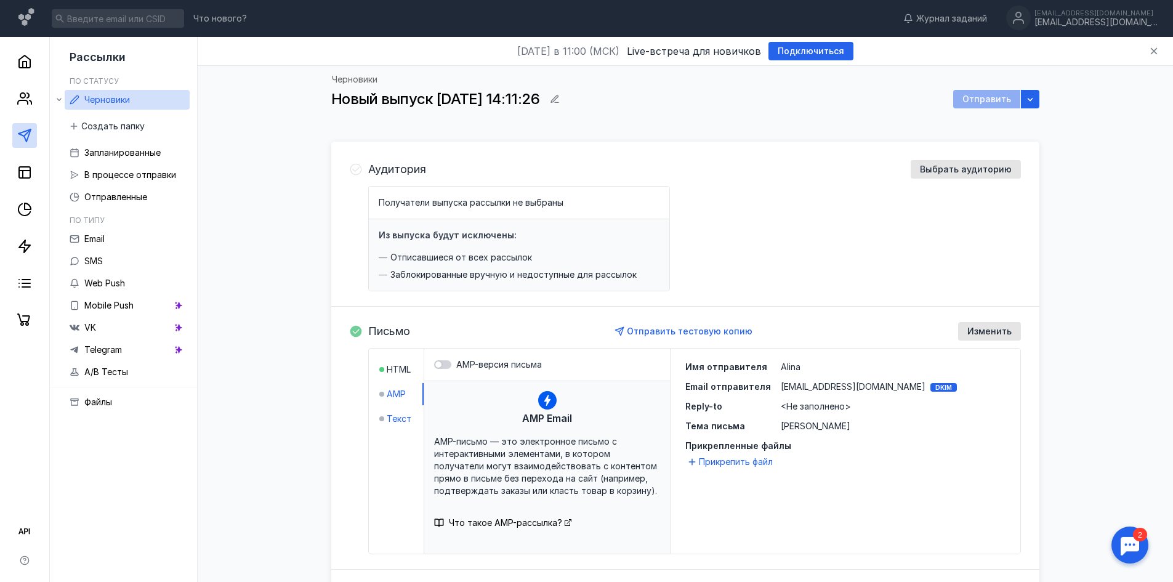
click at [398, 419] on span "Текст" at bounding box center [399, 419] width 25 height 12
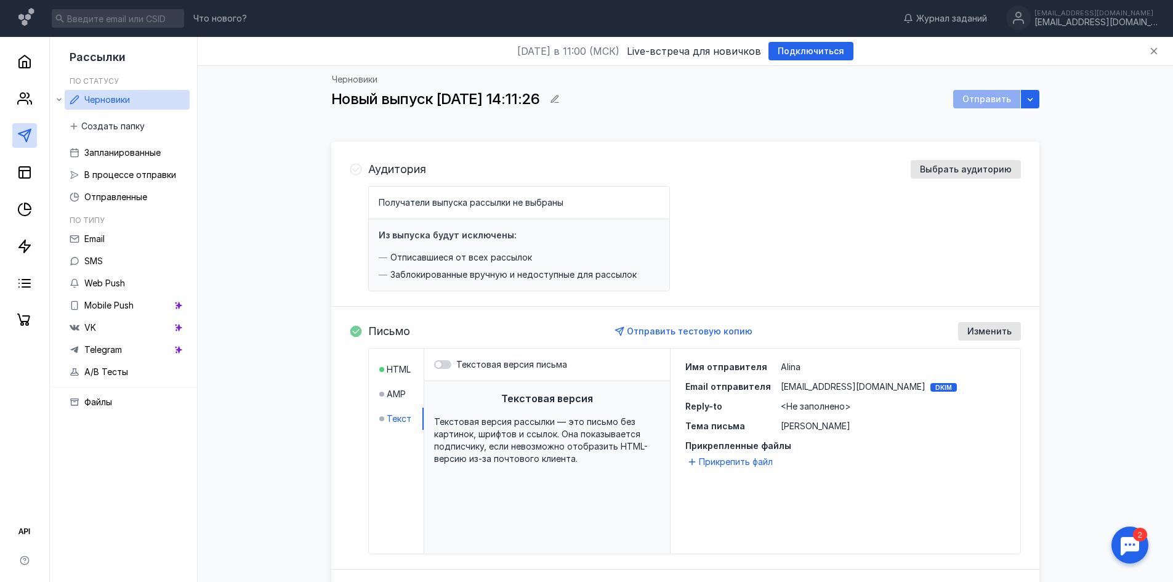
click at [389, 405] on li "AMP" at bounding box center [401, 394] width 44 height 22
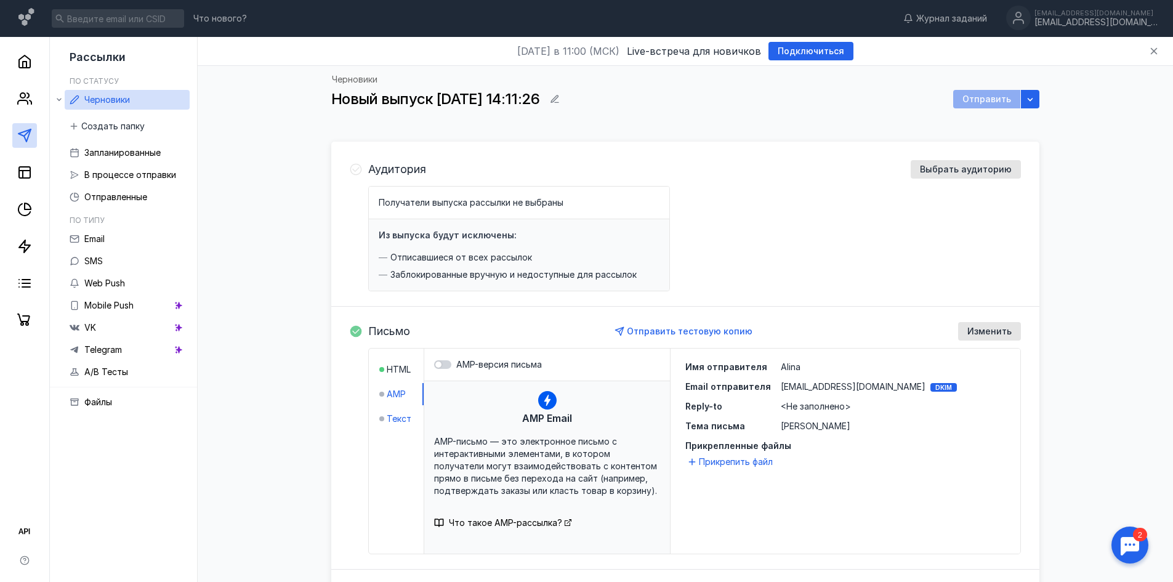
click at [395, 417] on span "Текст" at bounding box center [399, 419] width 25 height 12
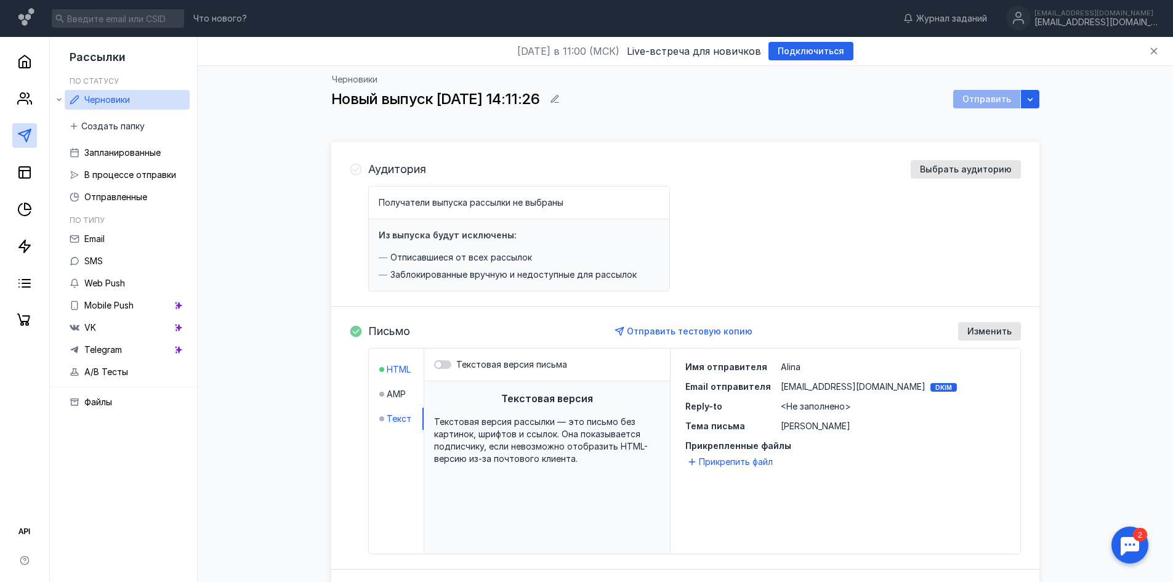
click at [390, 372] on span "HTML" at bounding box center [399, 369] width 24 height 12
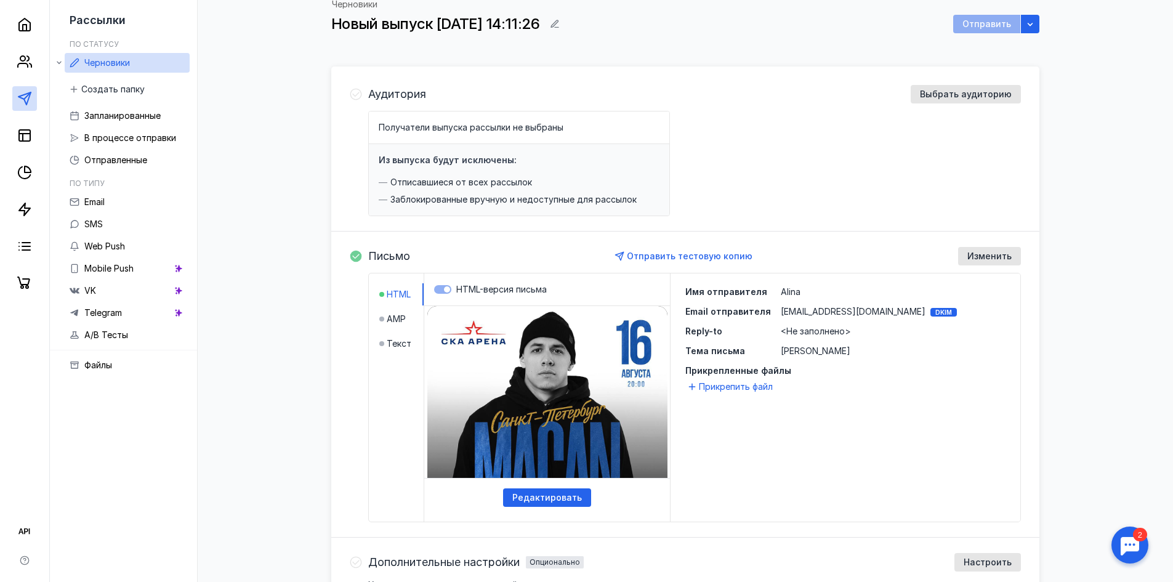
scroll to position [228, 0]
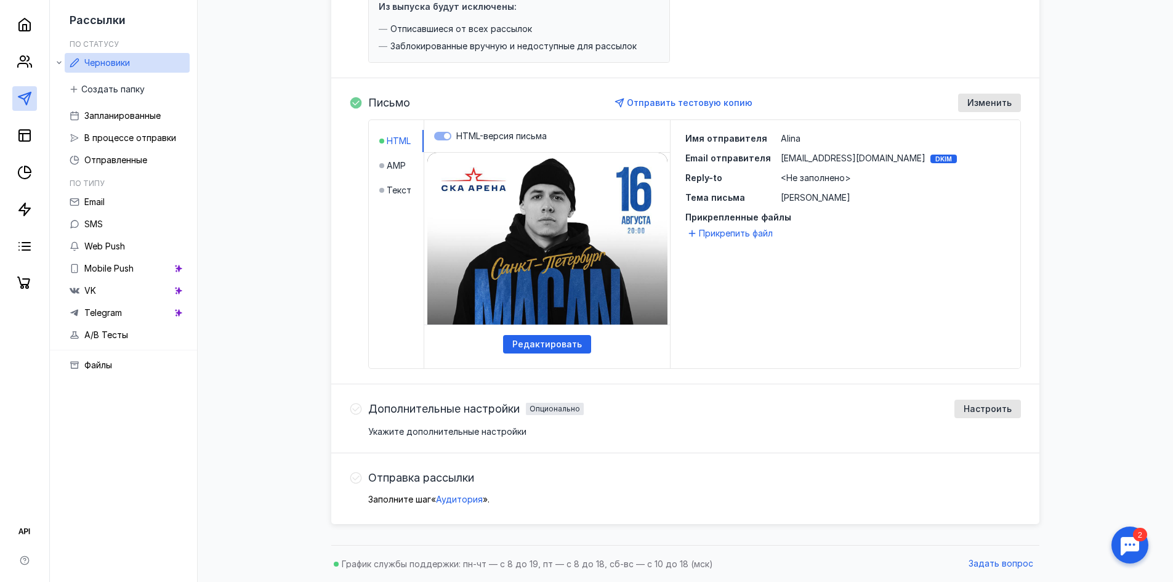
click at [448, 133] on label "HTML-версия письма" at bounding box center [547, 136] width 226 height 12
click at [448, 139] on label "HTML-версия письма" at bounding box center [547, 136] width 226 height 12
click at [438, 140] on label "HTML-версия письма" at bounding box center [547, 136] width 226 height 12
click at [395, 168] on span "AMP" at bounding box center [396, 166] width 19 height 12
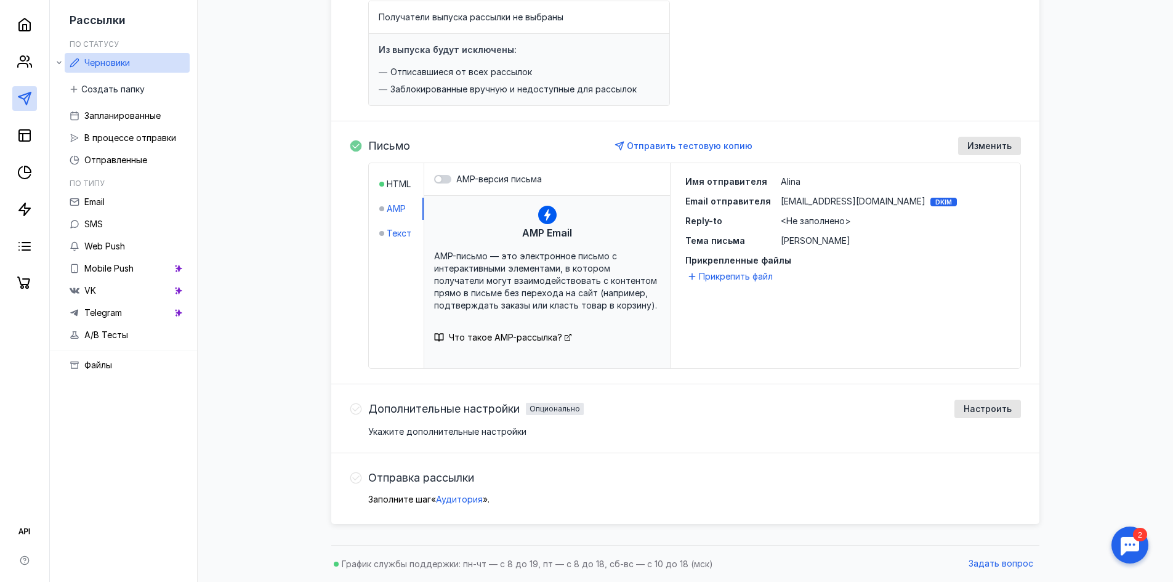
click at [389, 232] on span "Текст" at bounding box center [399, 233] width 25 height 12
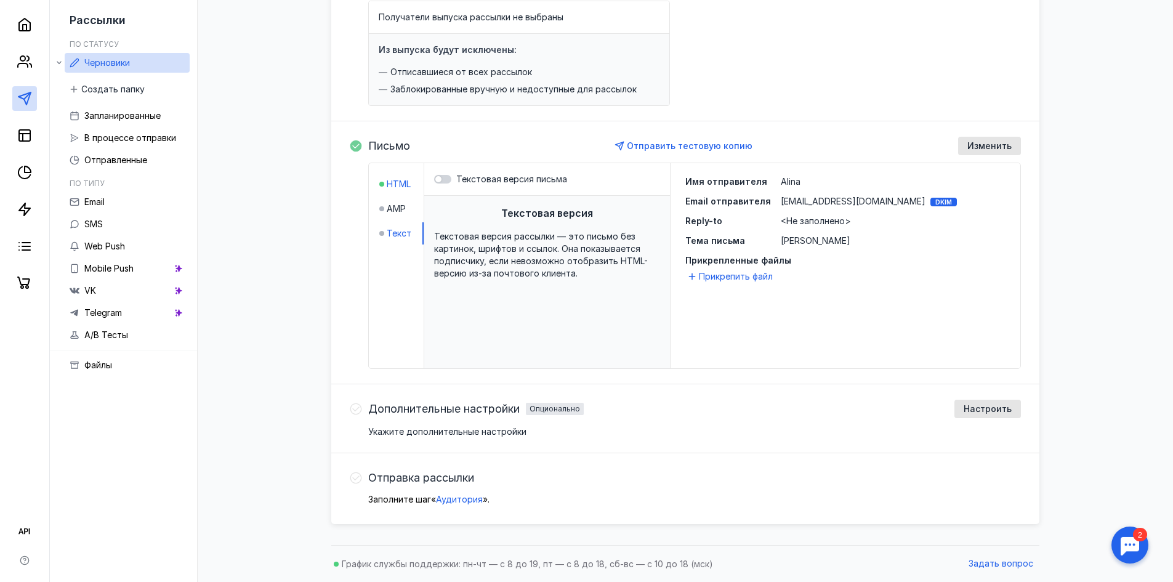
click at [405, 179] on span "HTML" at bounding box center [399, 184] width 24 height 12
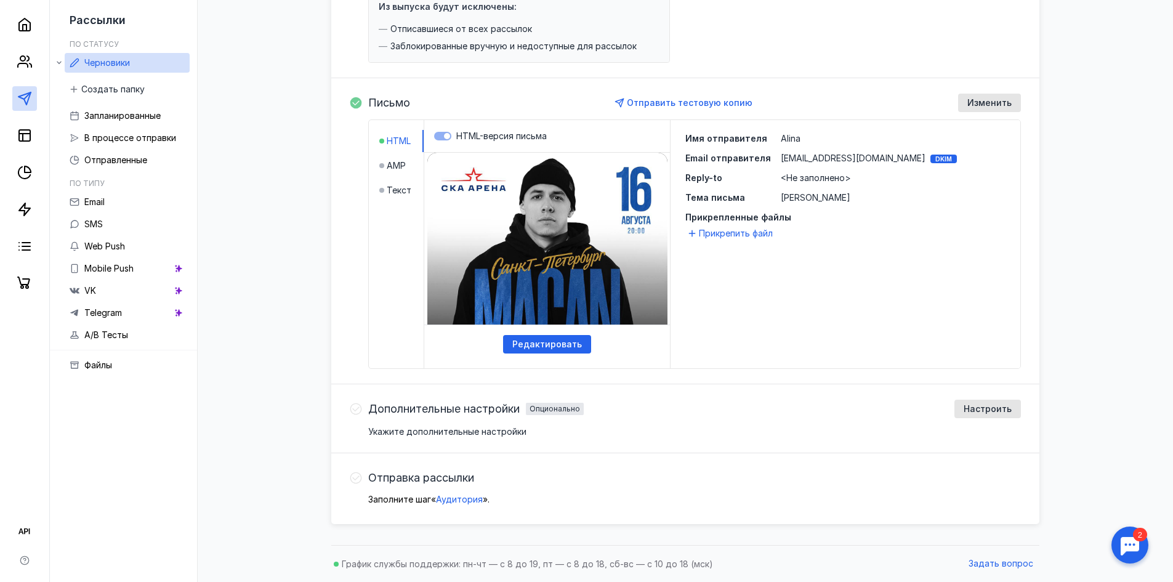
scroll to position [0, 0]
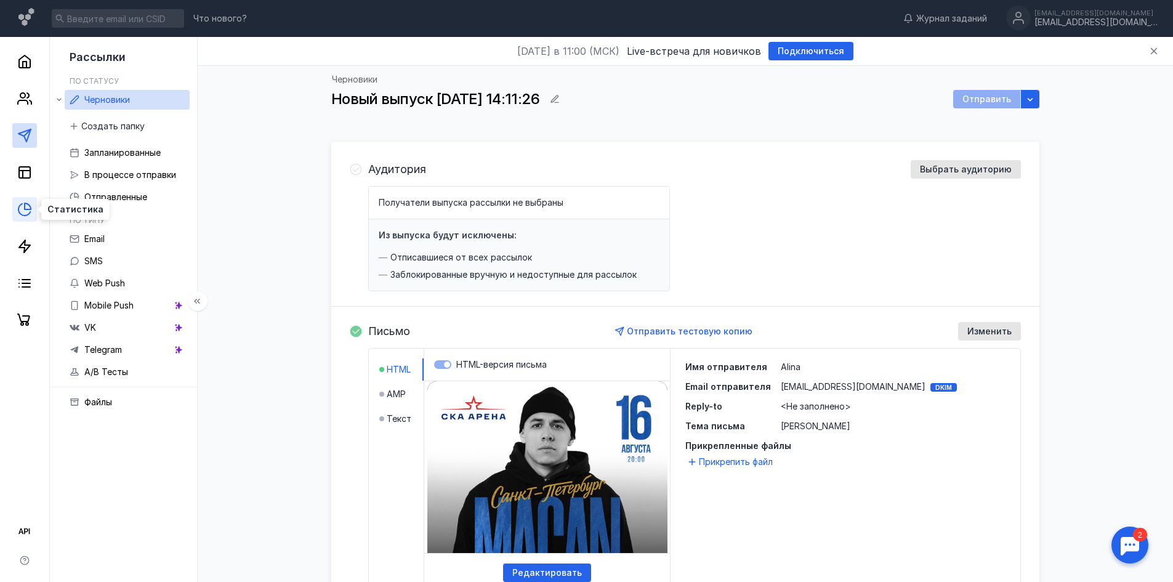
click at [20, 209] on icon at bounding box center [24, 209] width 15 height 15
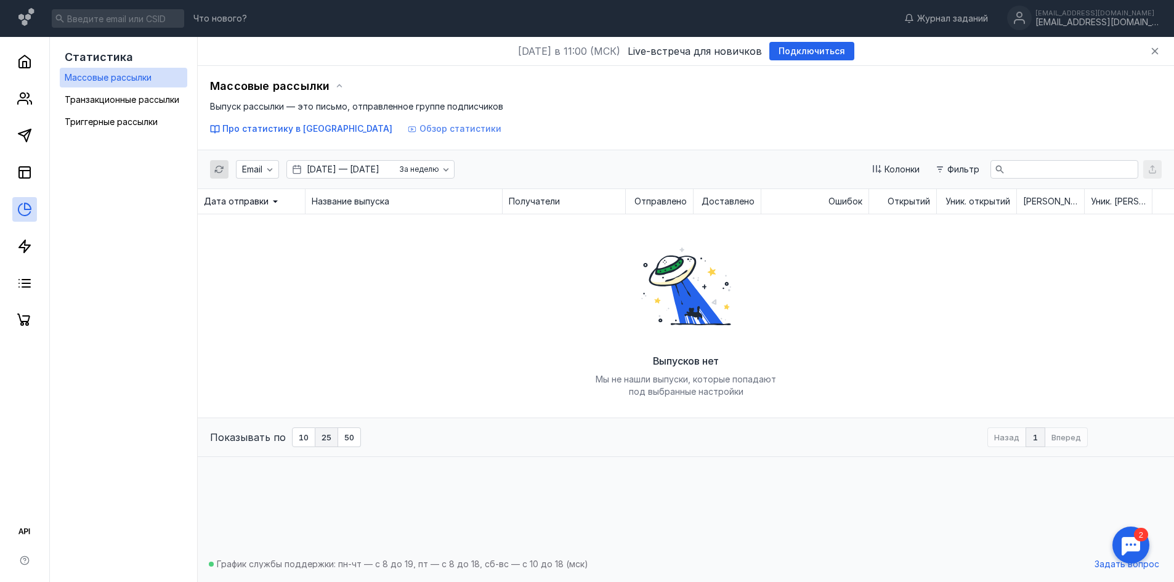
click at [419, 126] on span "Обзор статистики" at bounding box center [460, 128] width 82 height 10
click at [36, 136] on link at bounding box center [24, 135] width 25 height 25
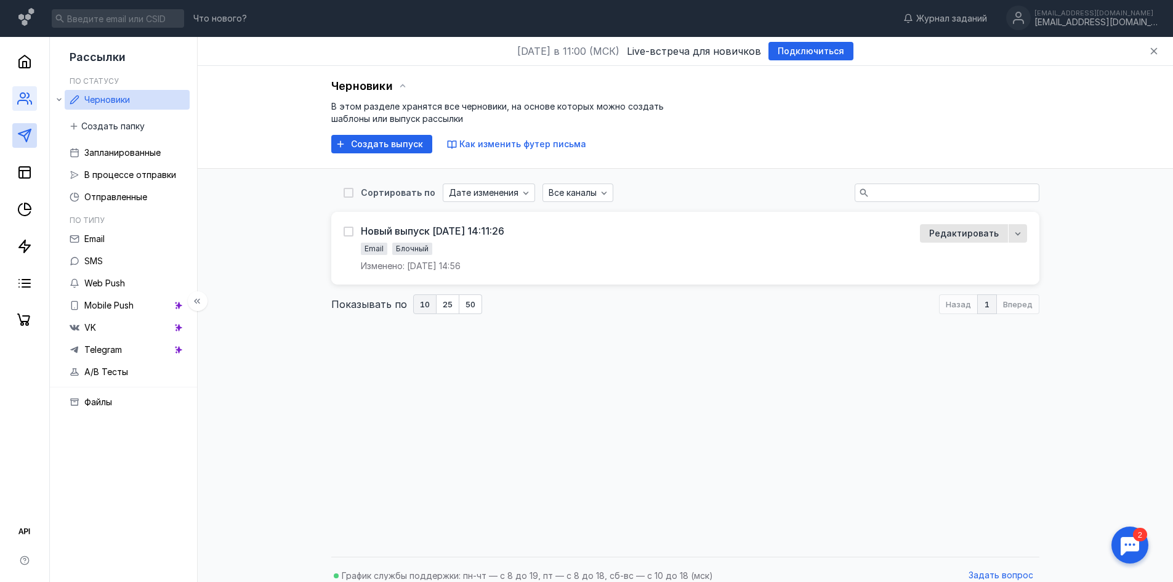
click at [22, 103] on icon at bounding box center [24, 98] width 15 height 15
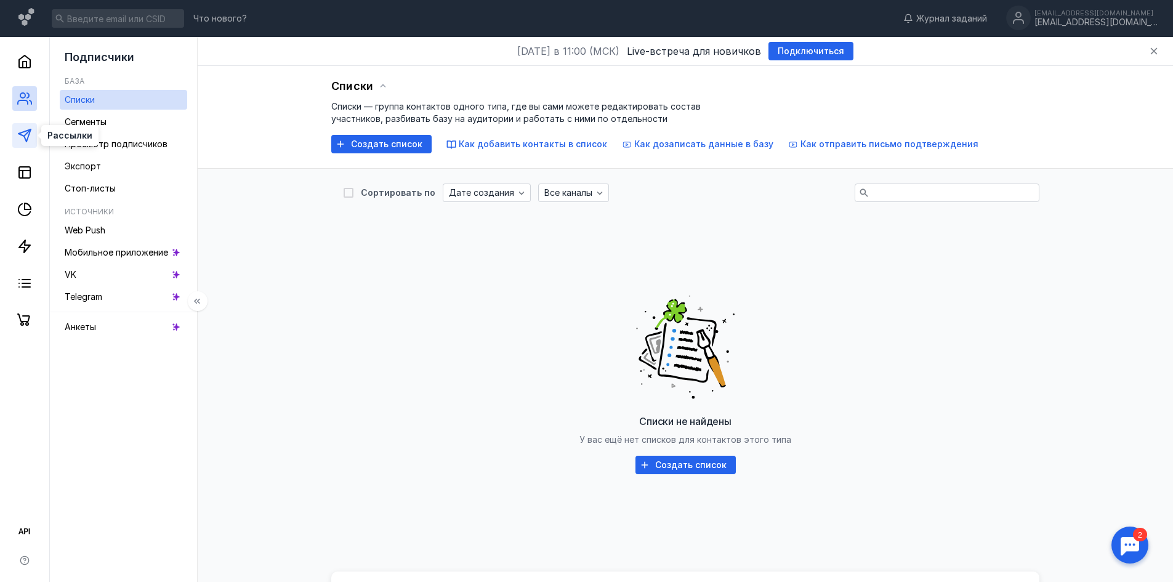
click at [20, 137] on icon at bounding box center [24, 135] width 15 height 15
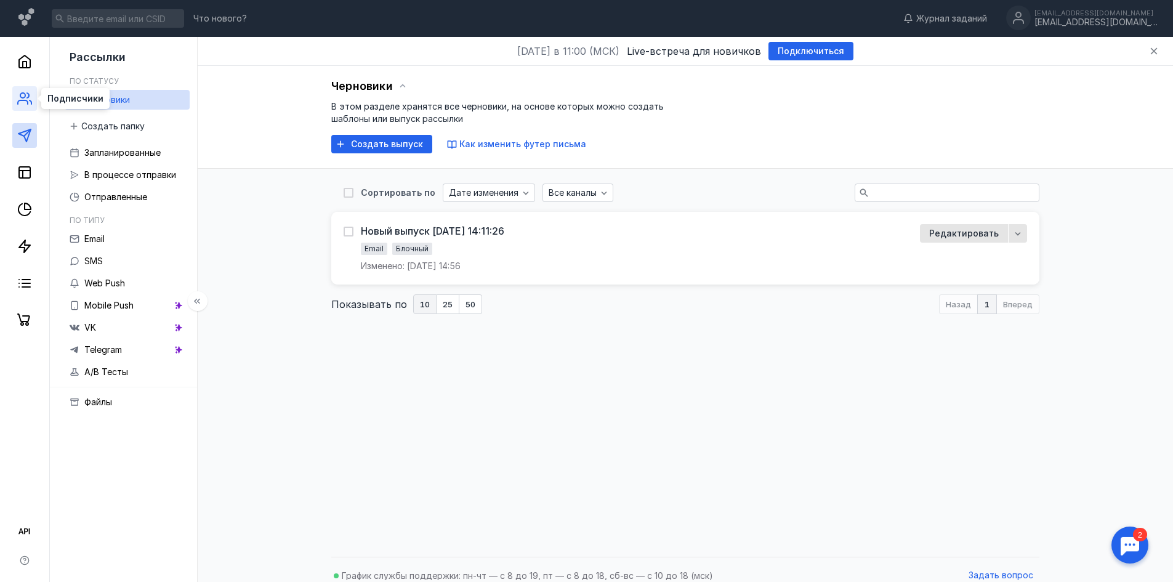
click at [25, 96] on circle at bounding box center [22, 95] width 5 height 5
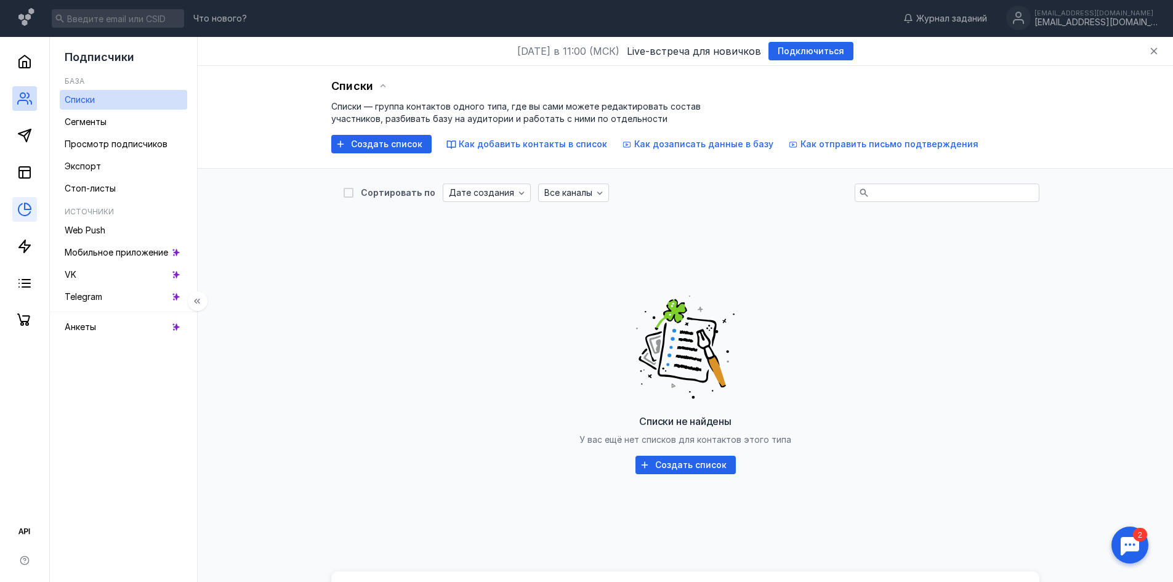
click at [16, 216] on link at bounding box center [24, 209] width 25 height 25
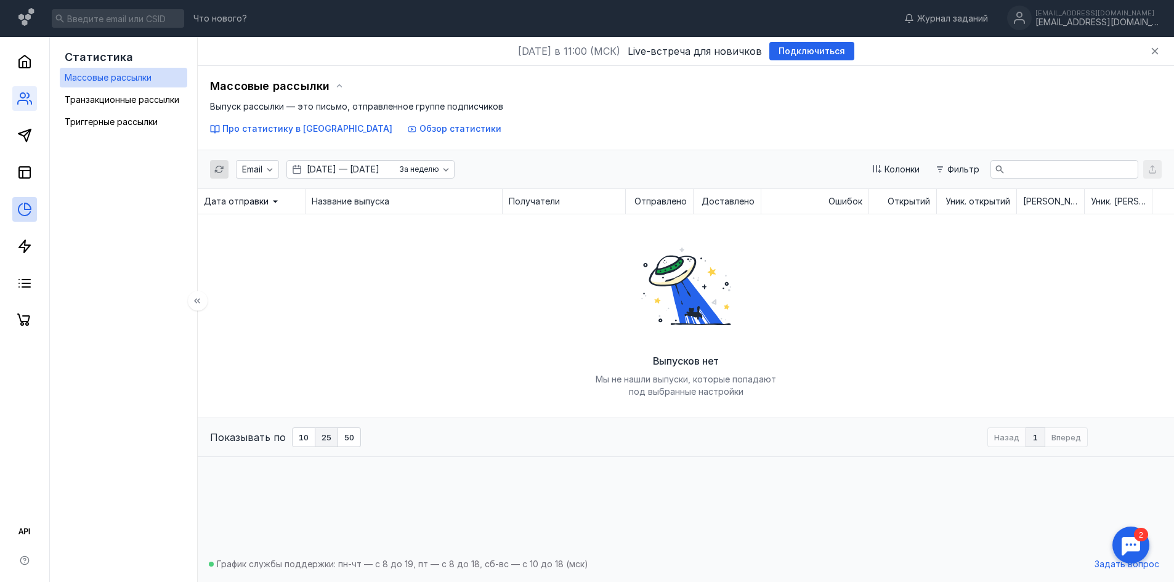
click at [32, 101] on link at bounding box center [24, 98] width 25 height 25
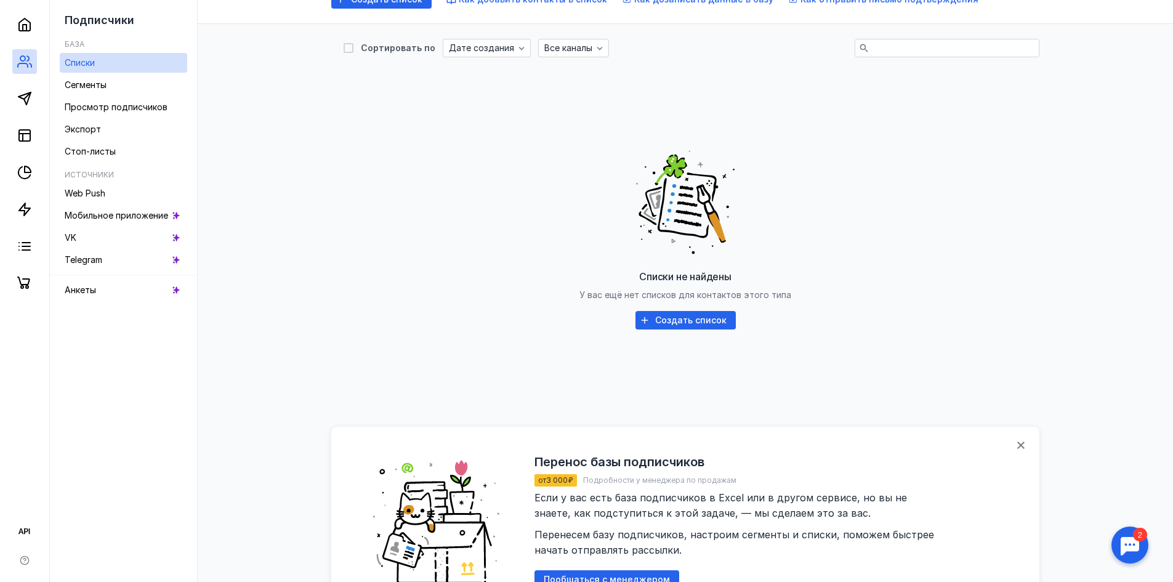
scroll to position [238, 0]
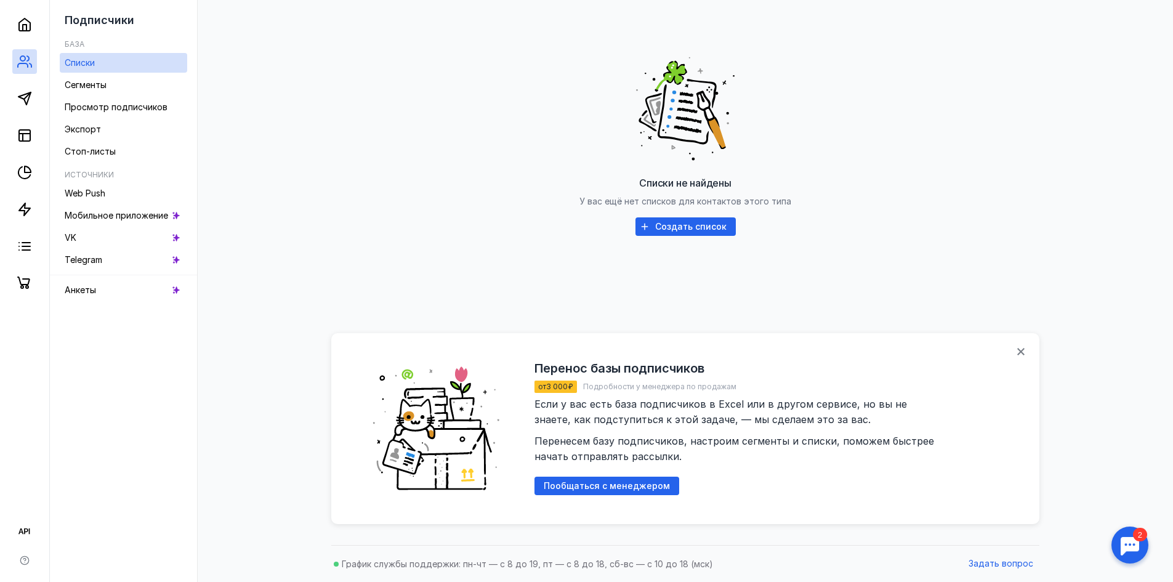
click at [870, 138] on div "Списки не найдены У вас ещё нет списков для контактов этого типа Создать список" at bounding box center [686, 142] width 684 height 308
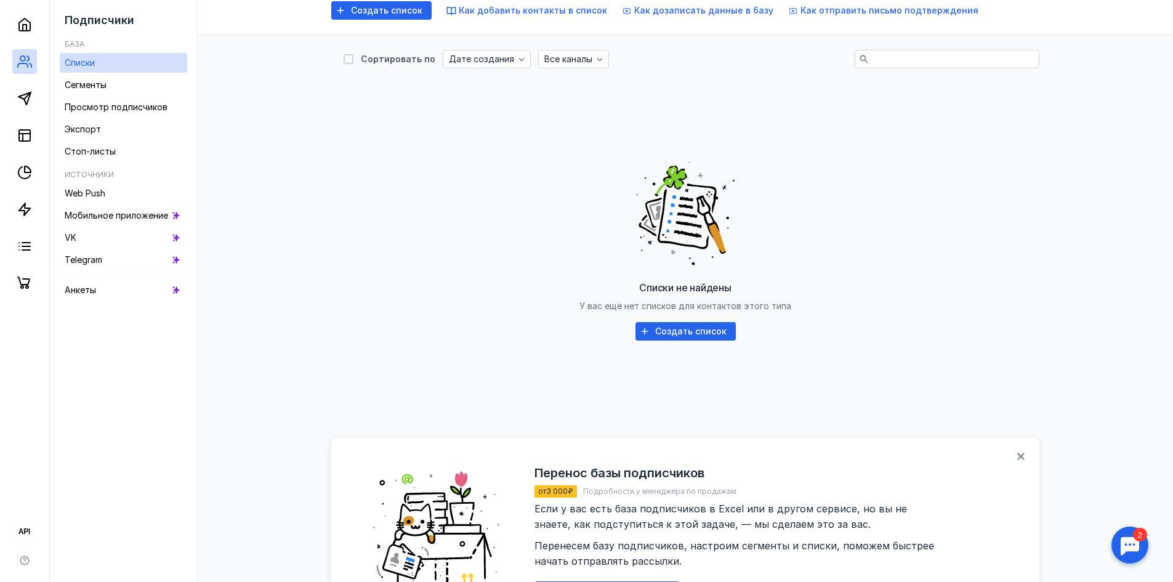
scroll to position [0, 0]
